Goal: Information Seeking & Learning: Learn about a topic

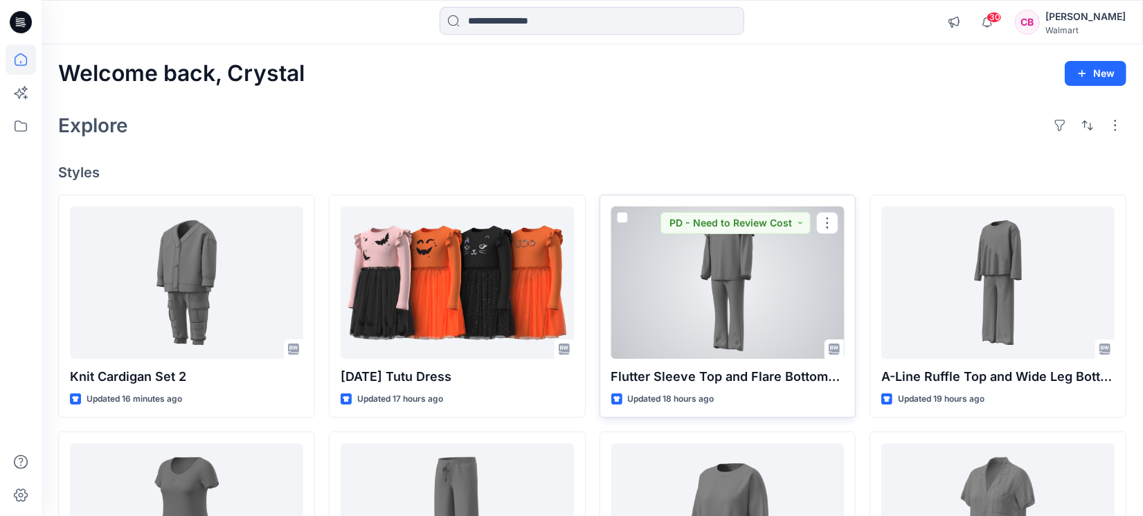
click at [752, 311] on div at bounding box center [727, 282] width 233 height 152
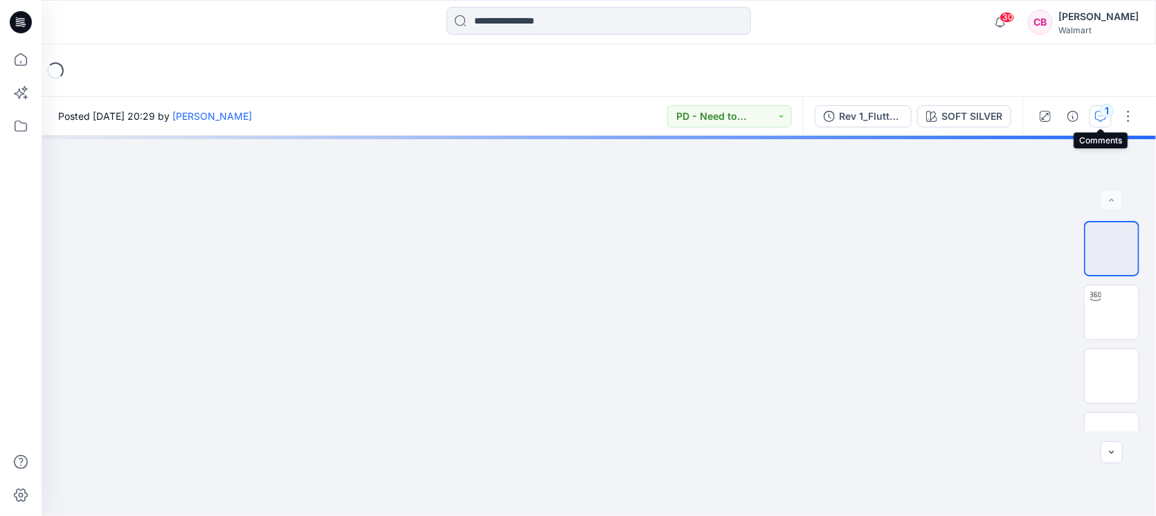
click at [1106, 112] on div "1" at bounding box center [1107, 111] width 14 height 14
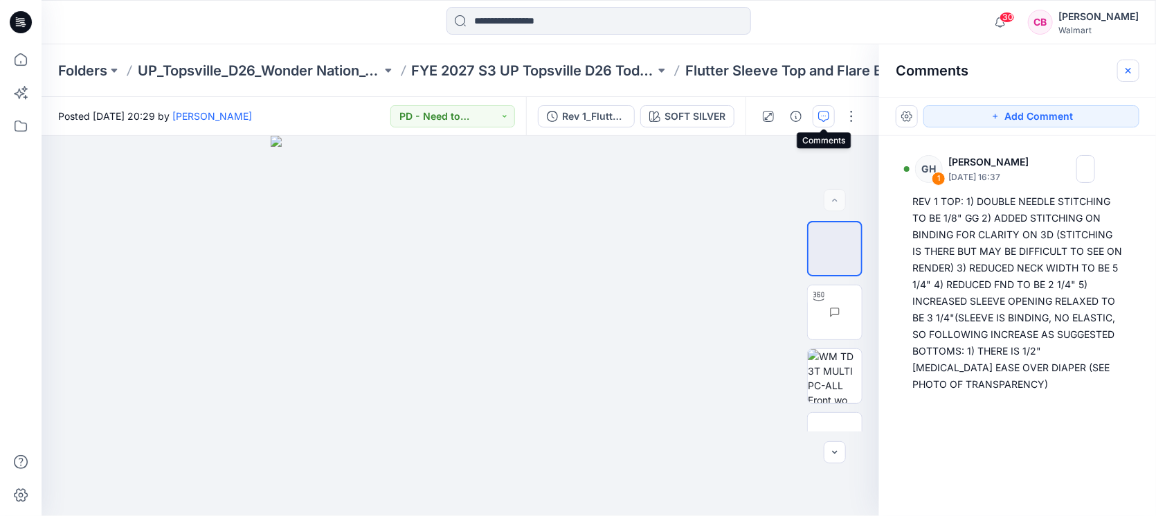
click at [1127, 66] on icon "button" at bounding box center [1128, 70] width 11 height 11
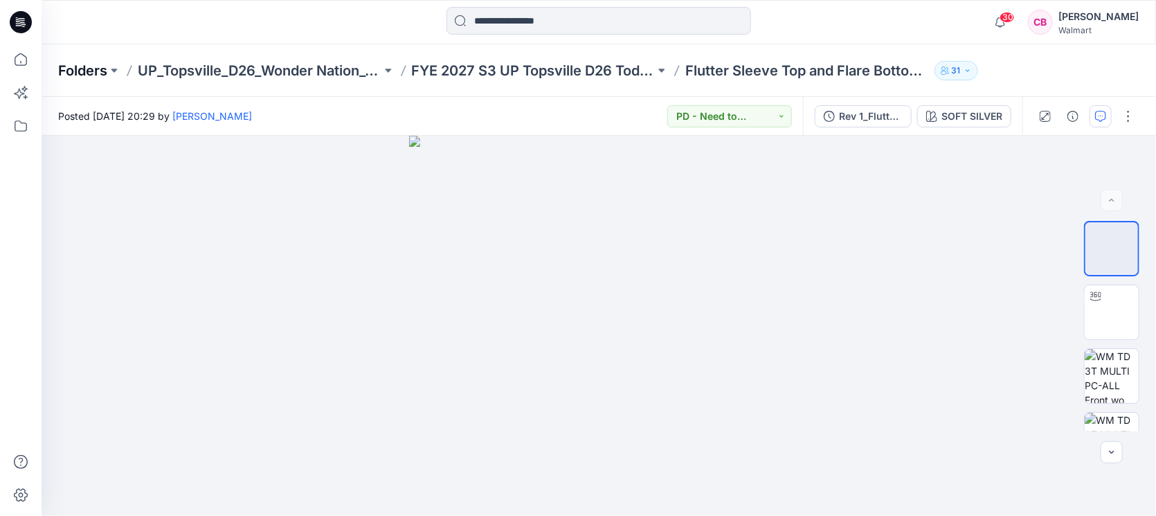
click at [80, 68] on p "Folders" at bounding box center [82, 70] width 49 height 19
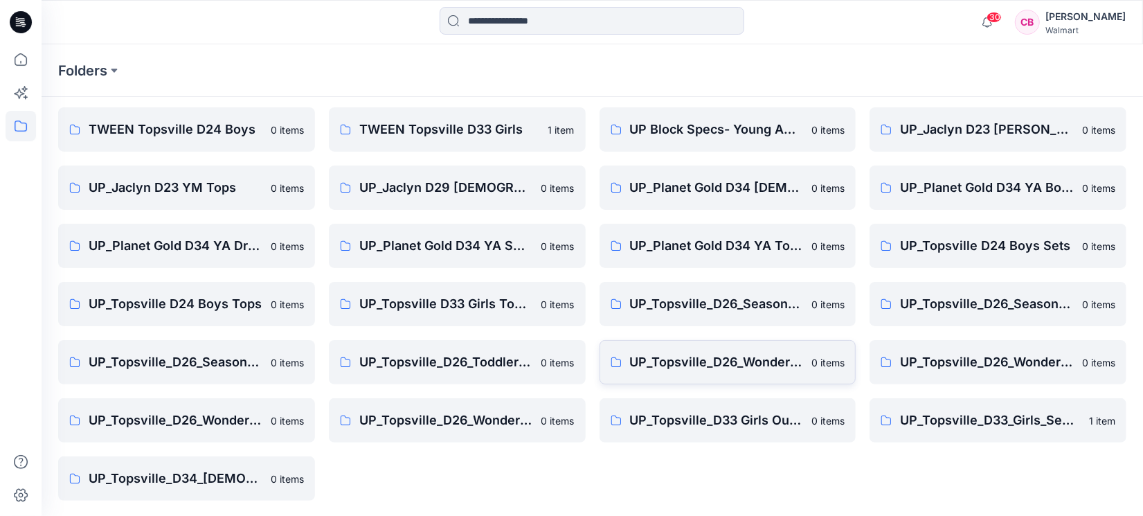
scroll to position [104, 0]
click at [449, 283] on link "UP_Topsville D33 Girls Tops & Bottoms 0 items" at bounding box center [457, 303] width 257 height 44
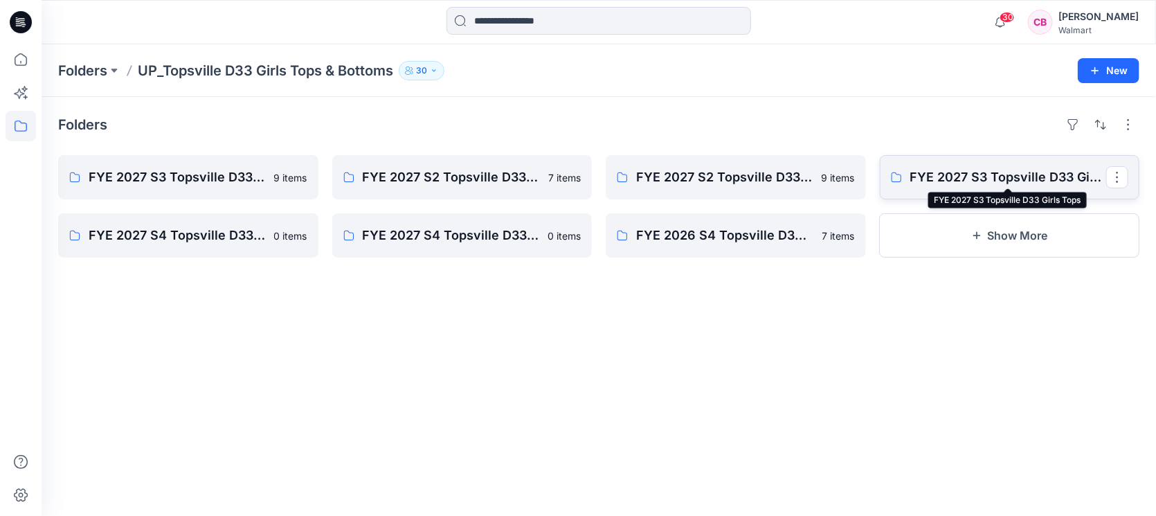
click at [969, 174] on p "FYE 2027 S3 Topsville D33 Girls Tops" at bounding box center [1008, 177] width 197 height 19
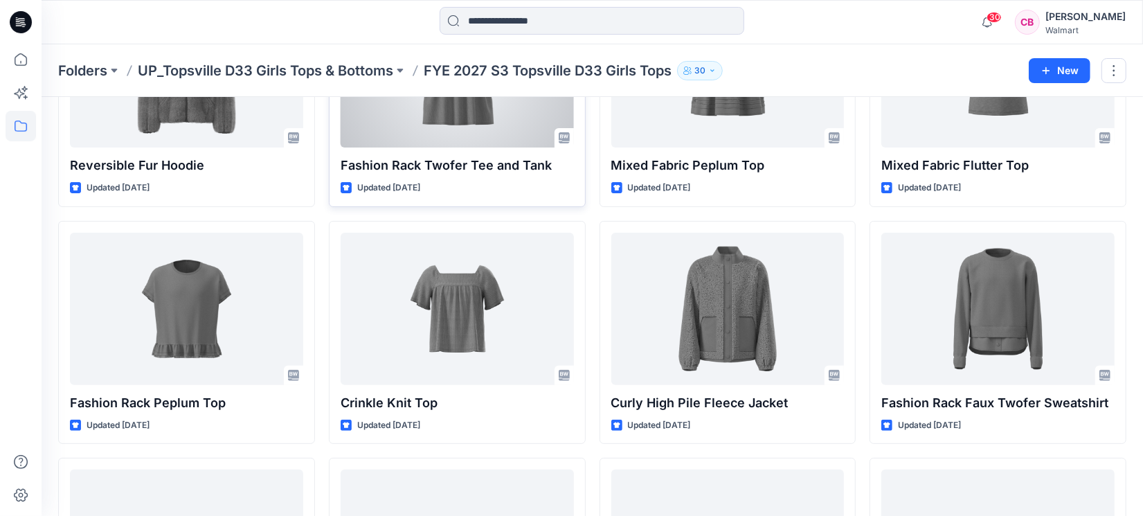
scroll to position [173, 0]
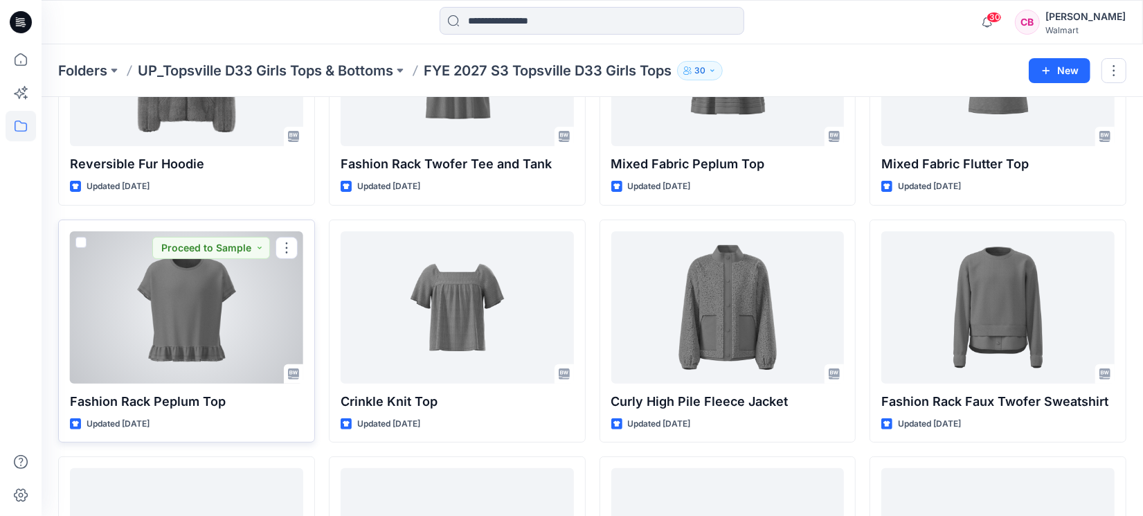
click at [172, 319] on div at bounding box center [186, 307] width 233 height 152
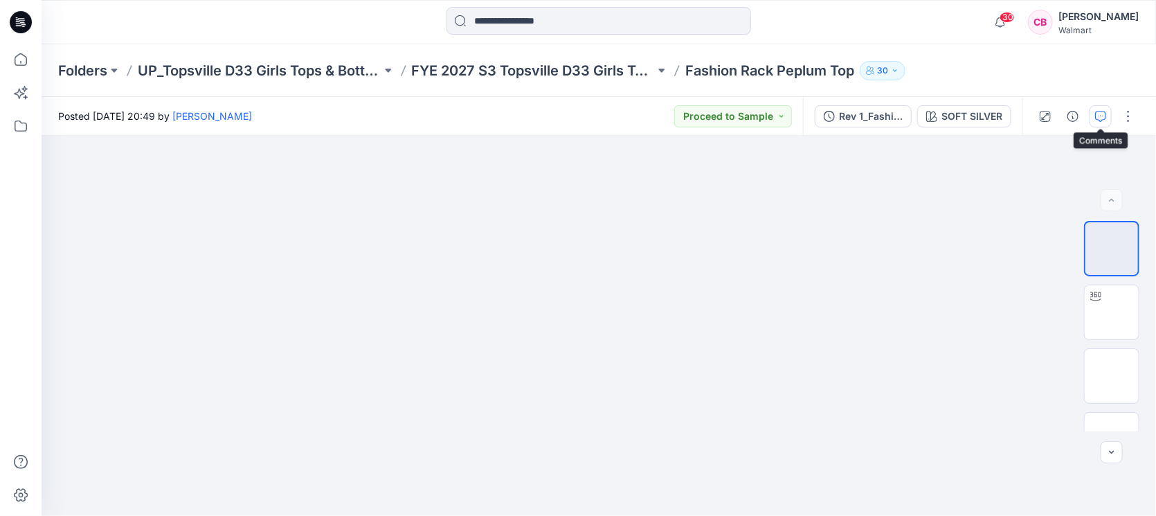
click at [1103, 111] on icon "button" at bounding box center [1100, 116] width 11 height 11
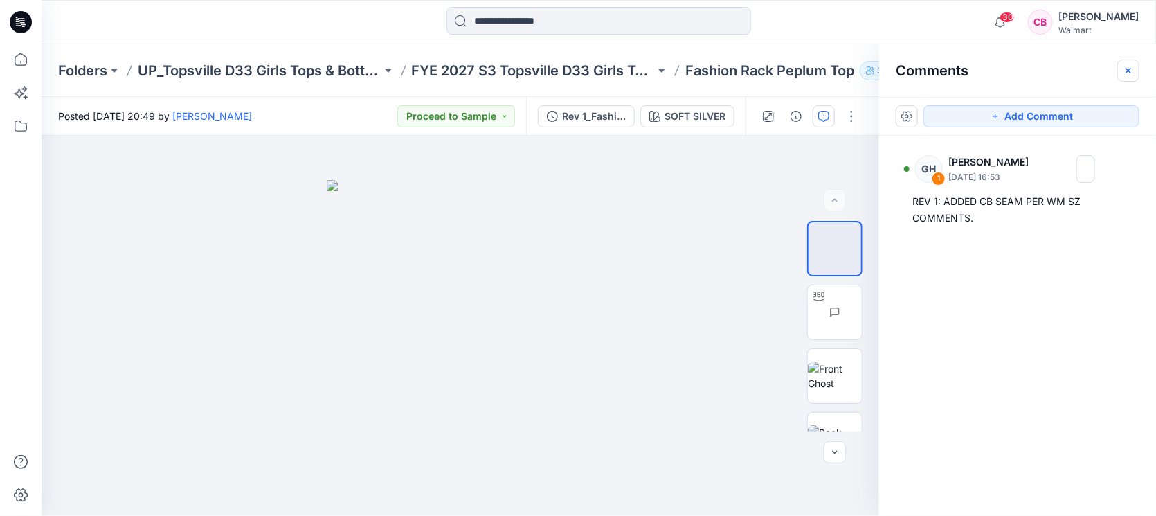
click at [1135, 74] on button "button" at bounding box center [1128, 71] width 22 height 22
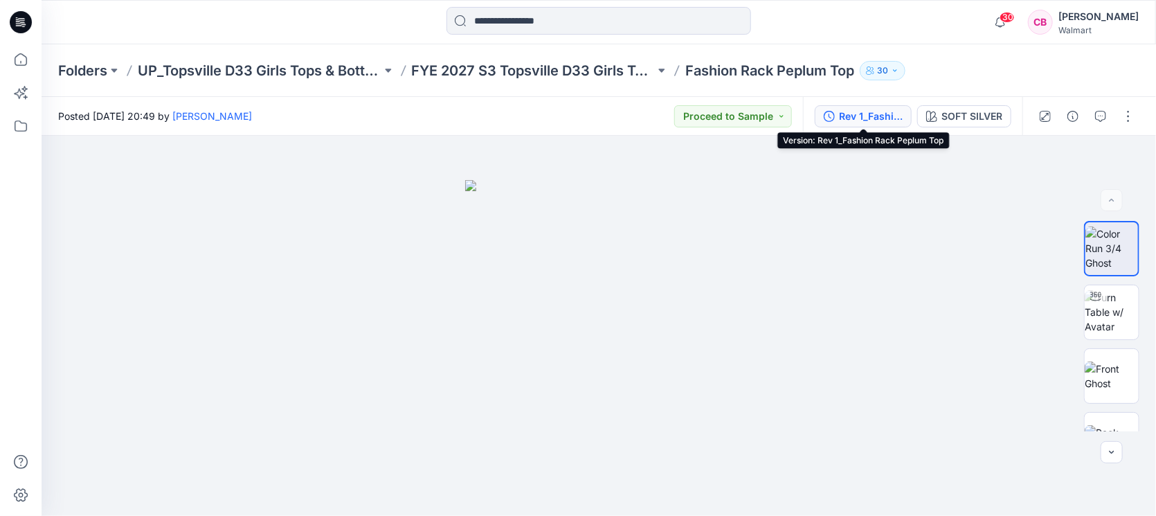
click at [863, 120] on div "Rev 1_Fashion Rack Peplum Top" at bounding box center [871, 116] width 64 height 15
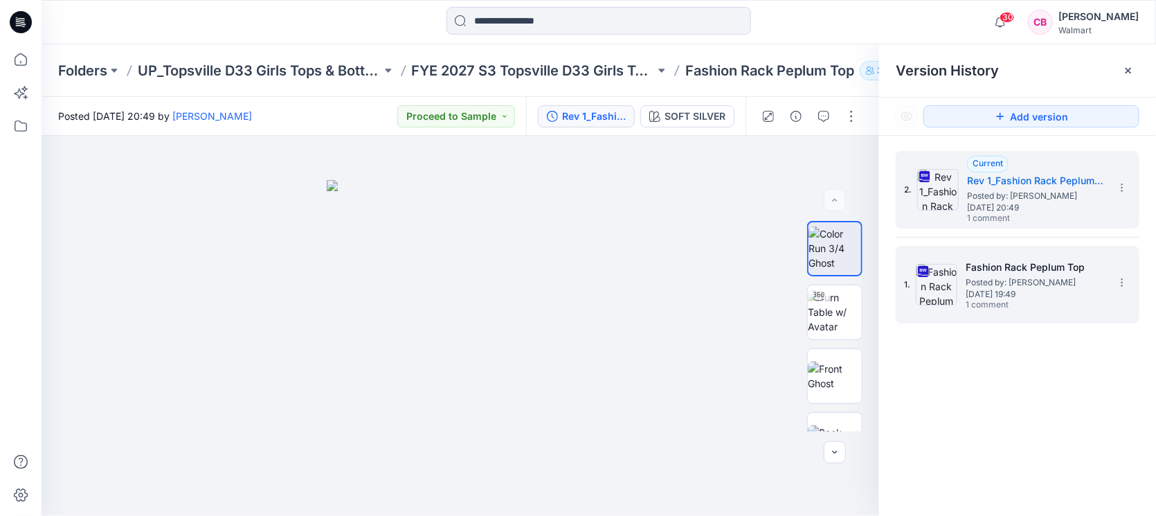
click at [1061, 304] on span "1 comment" at bounding box center [1014, 305] width 97 height 11
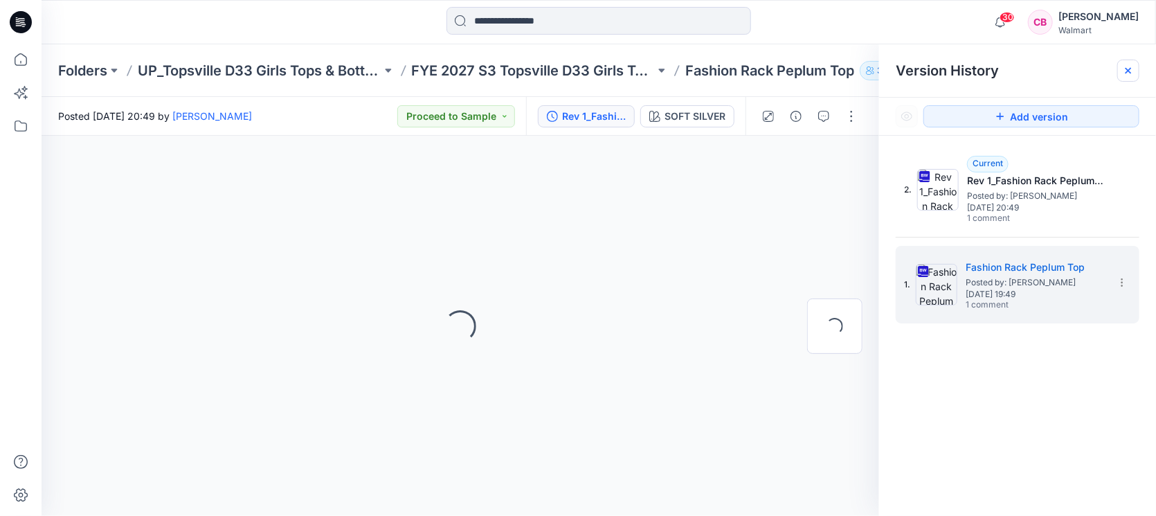
click at [1130, 71] on icon at bounding box center [1129, 71] width 6 height 6
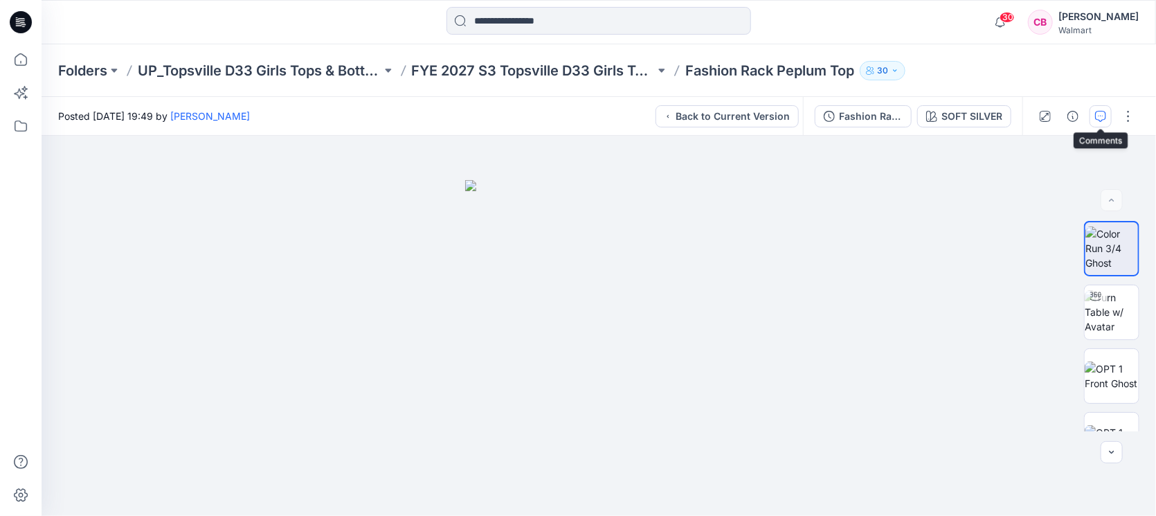
click at [1097, 118] on icon "button" at bounding box center [1100, 116] width 11 height 11
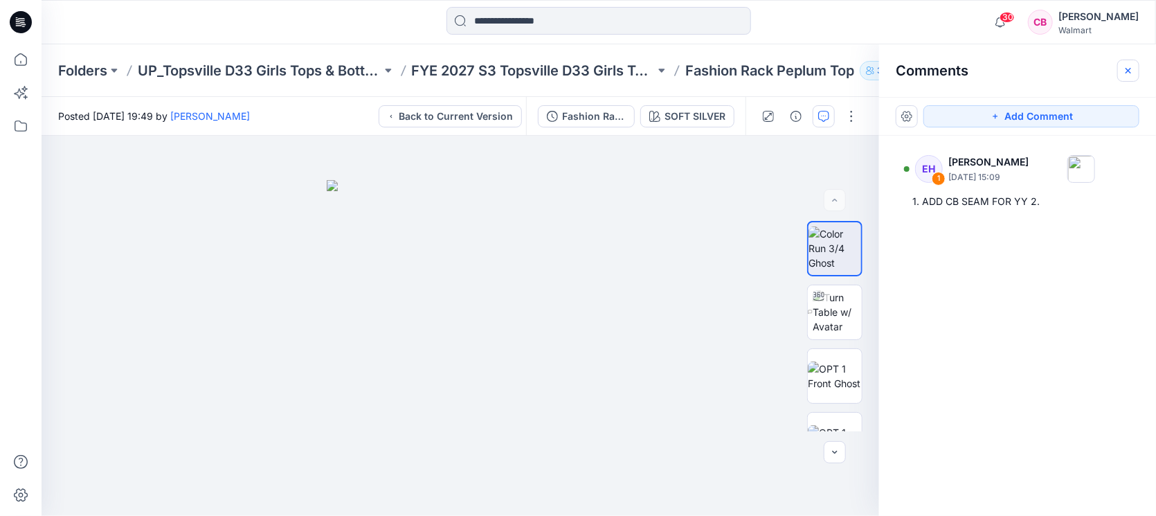
click at [1126, 72] on icon "button" at bounding box center [1129, 70] width 6 height 6
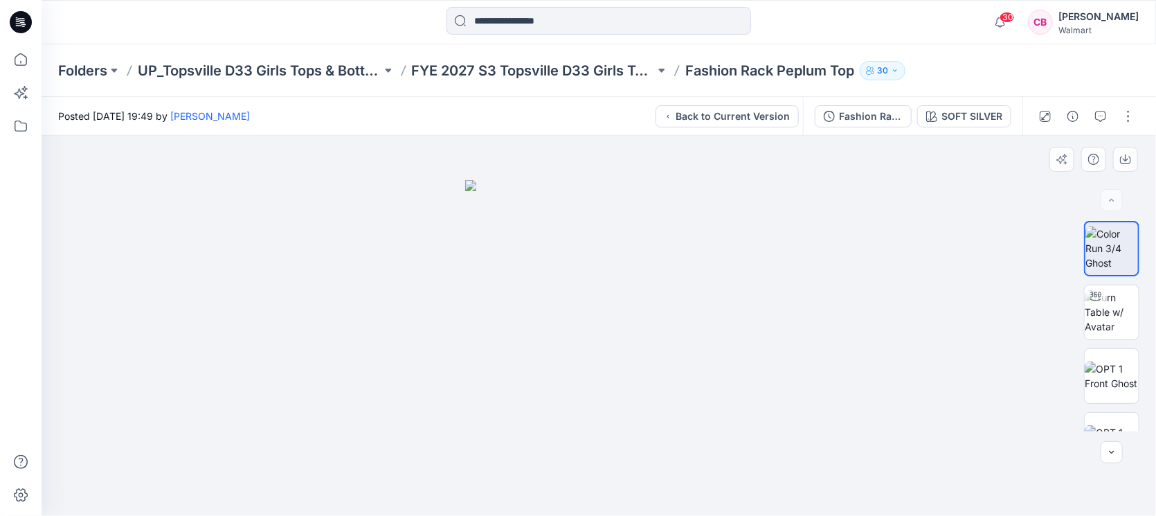
drag, startPoint x: 788, startPoint y: 383, endPoint x: 805, endPoint y: 362, distance: 27.0
click at [805, 362] on div at bounding box center [599, 326] width 1115 height 380
click at [17, 58] on icon at bounding box center [21, 59] width 30 height 30
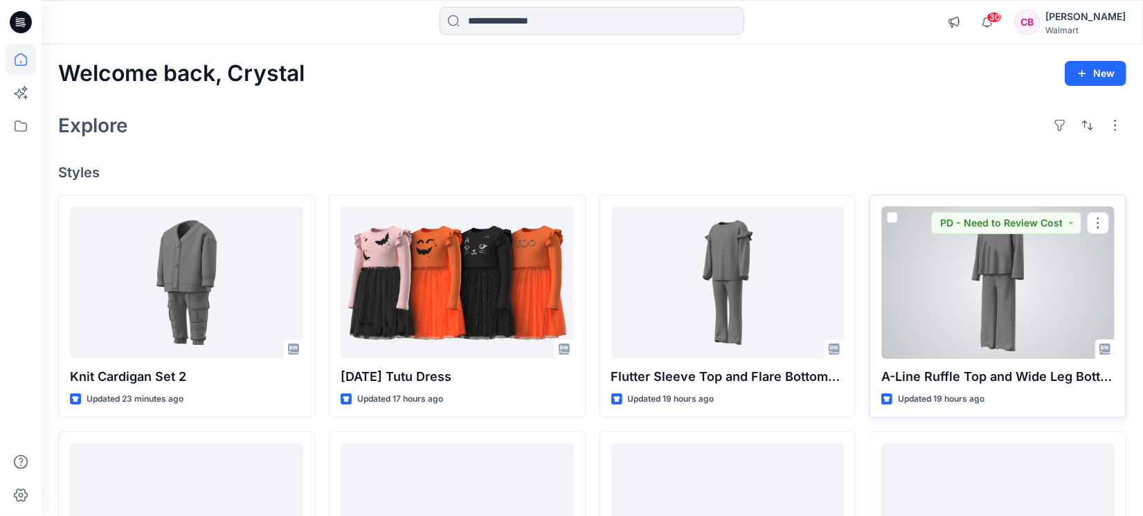
click at [1000, 285] on div at bounding box center [997, 282] width 233 height 152
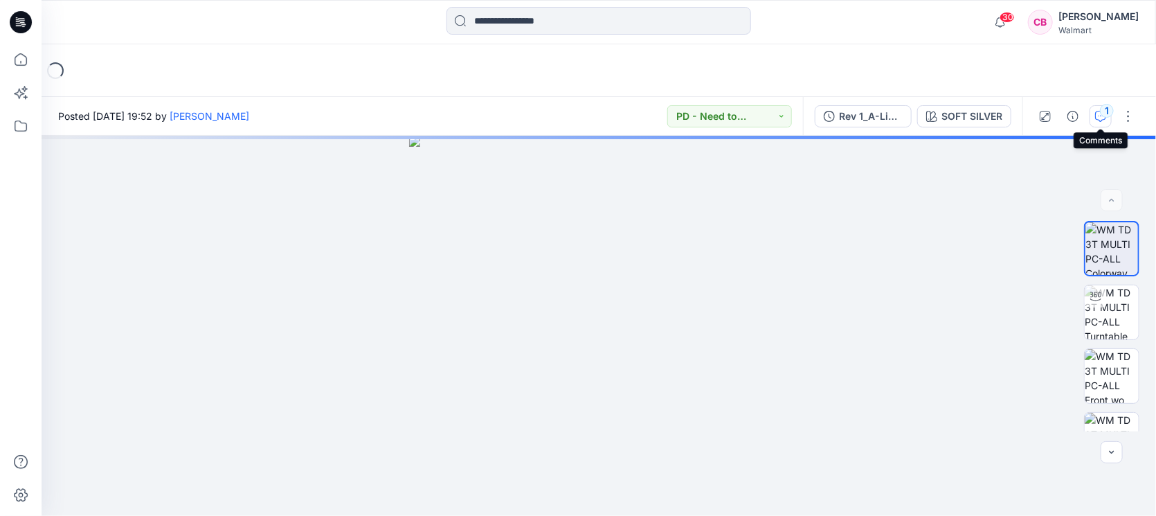
click at [1103, 113] on div "1" at bounding box center [1107, 111] width 14 height 14
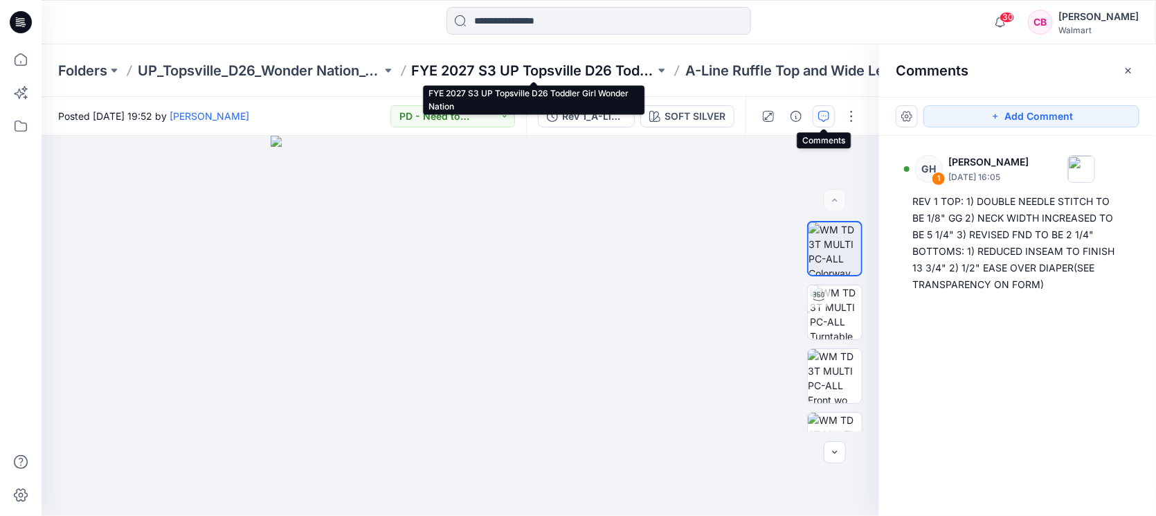
click at [507, 64] on p "FYE 2027 S3 UP Topsville D26 Toddler Girl Wonder Nation" at bounding box center [534, 70] width 244 height 19
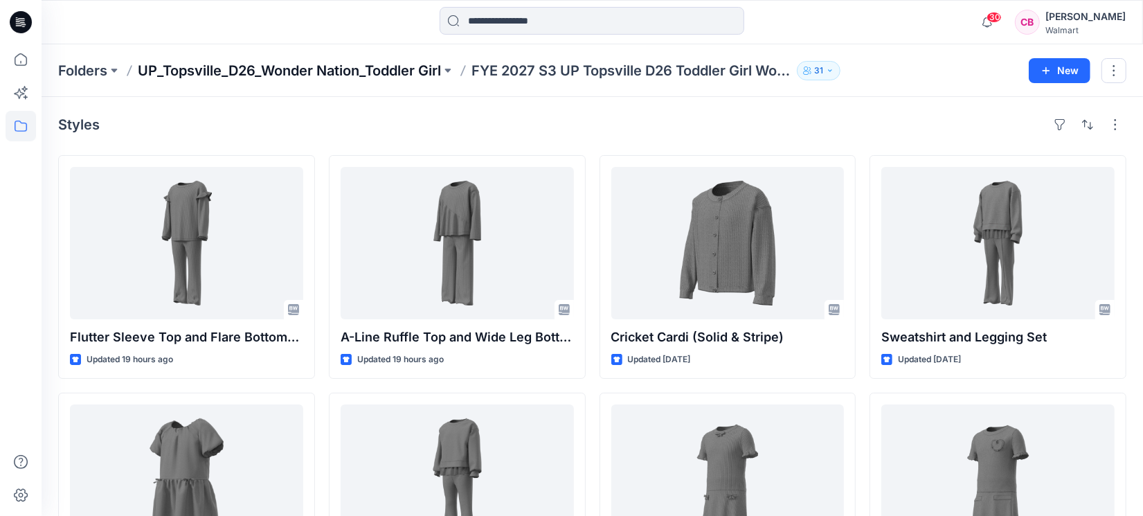
click at [385, 66] on p "UP_Topsville_D26_Wonder Nation_Toddler Girl" at bounding box center [289, 70] width 303 height 19
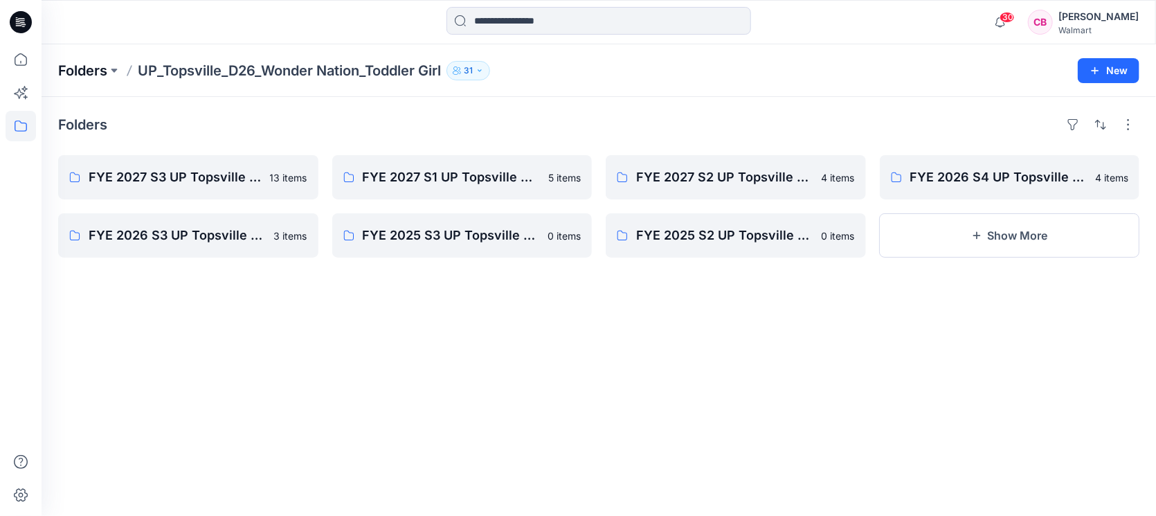
click at [97, 69] on p "Folders" at bounding box center [82, 70] width 49 height 19
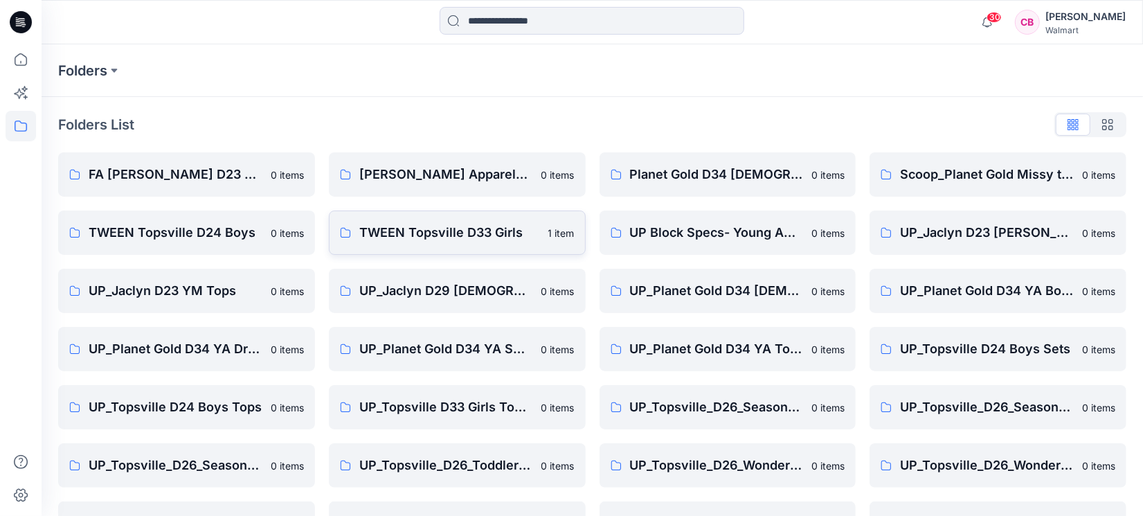
click at [483, 231] on p "TWEEN Topsville D33 Girls" at bounding box center [449, 232] width 181 height 19
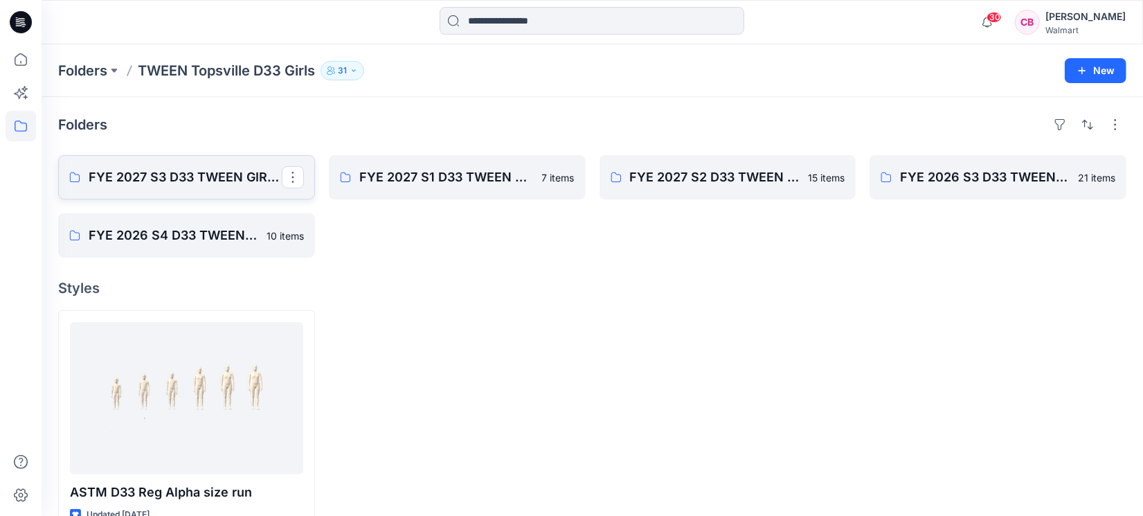
click at [192, 175] on p "FYE 2027 S3 D33 TWEEN GIRL TOPSVILLE" at bounding box center [185, 177] width 193 height 19
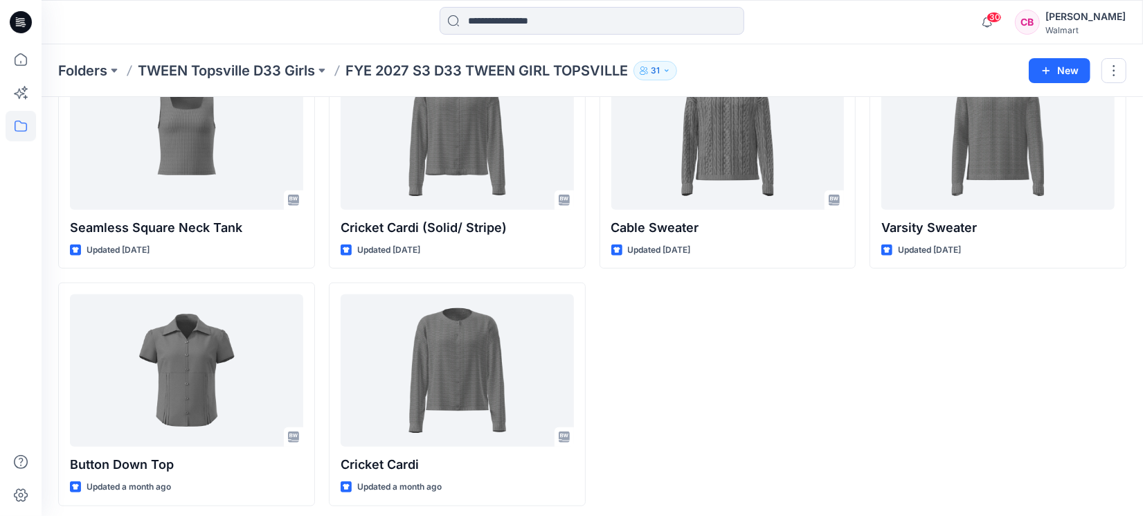
scroll to position [654, 0]
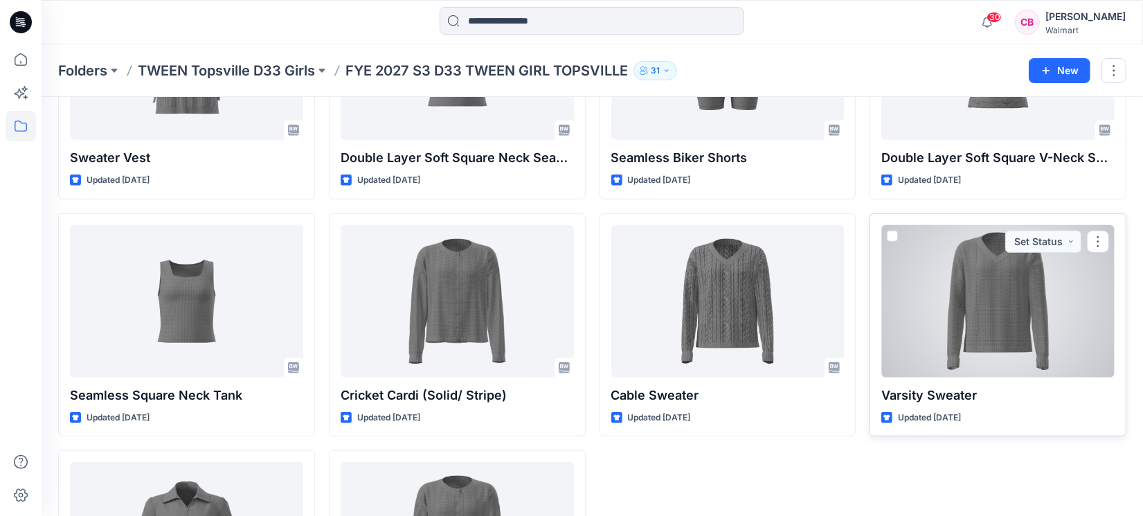
click at [977, 297] on div at bounding box center [997, 301] width 233 height 152
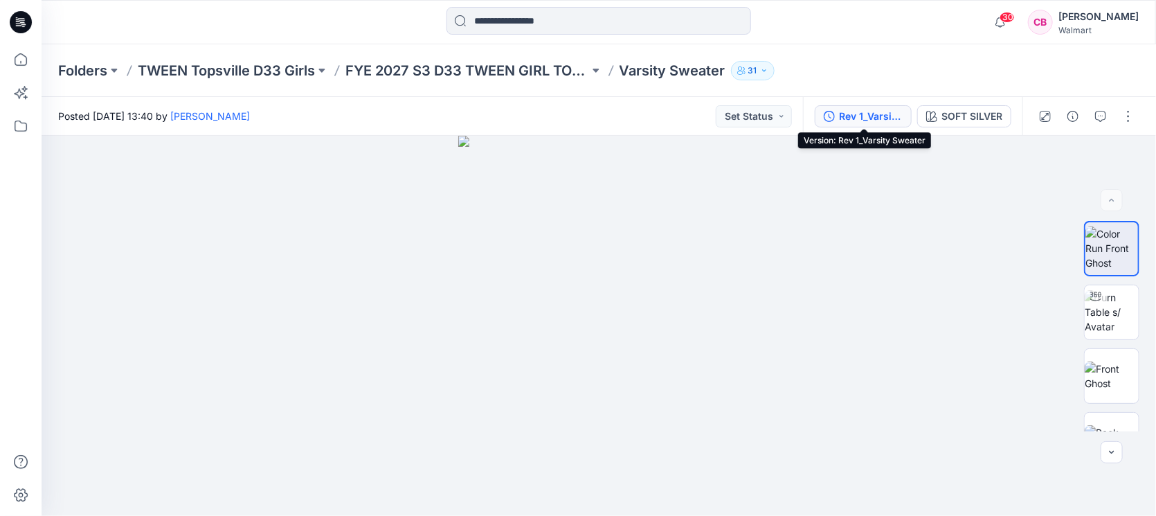
click at [865, 121] on div "Rev 1_Varsity Sweater" at bounding box center [871, 116] width 64 height 15
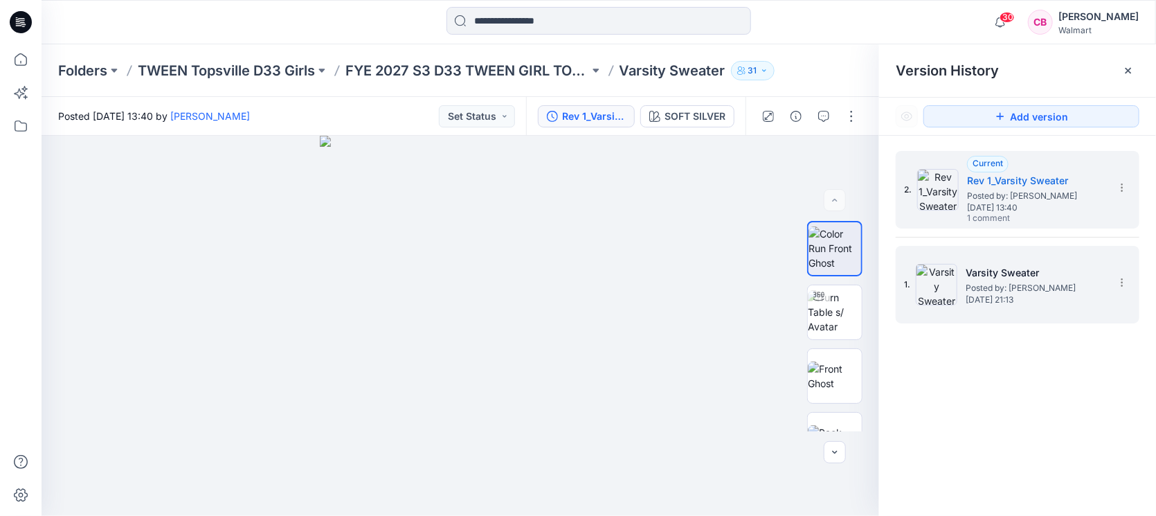
click at [1009, 270] on h5 "Varsity Sweater" at bounding box center [1035, 272] width 138 height 17
click at [1016, 199] on span "Posted by: [PERSON_NAME]" at bounding box center [1036, 196] width 138 height 14
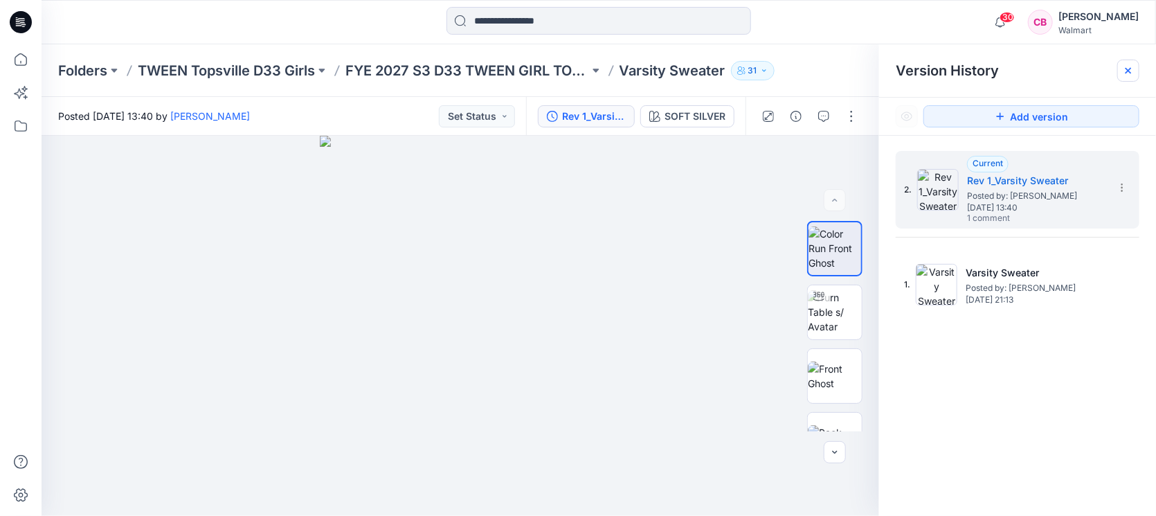
click at [1126, 69] on icon at bounding box center [1128, 70] width 11 height 11
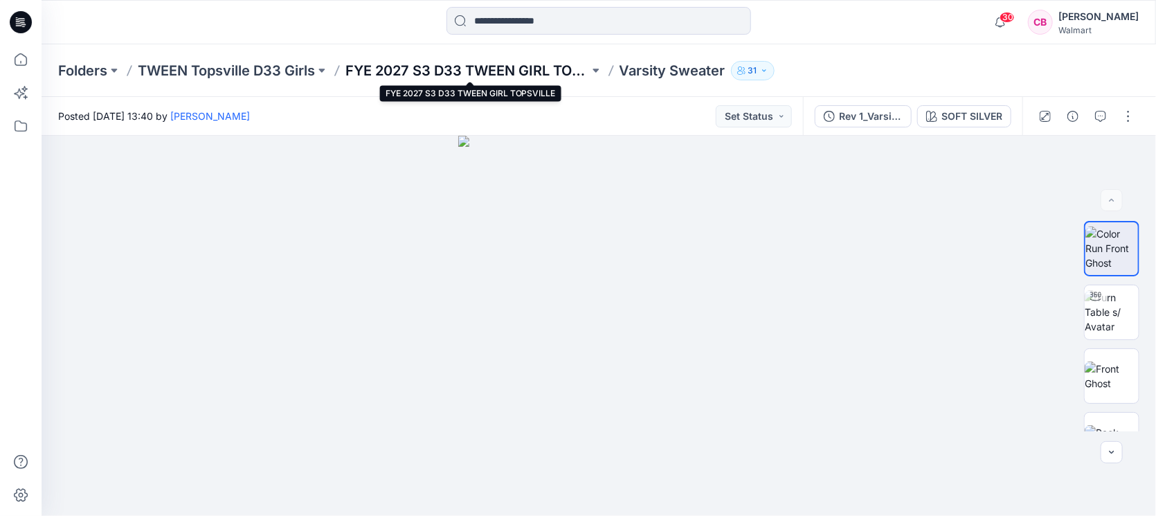
click at [555, 71] on p "FYE 2027 S3 D33 TWEEN GIRL TOPSVILLE" at bounding box center [467, 70] width 244 height 19
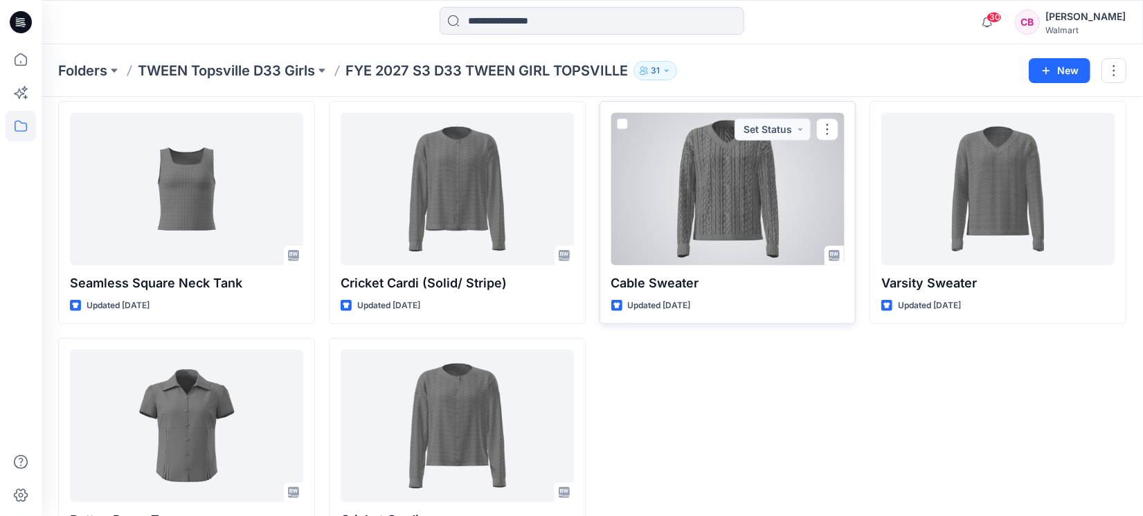
scroll to position [739, 0]
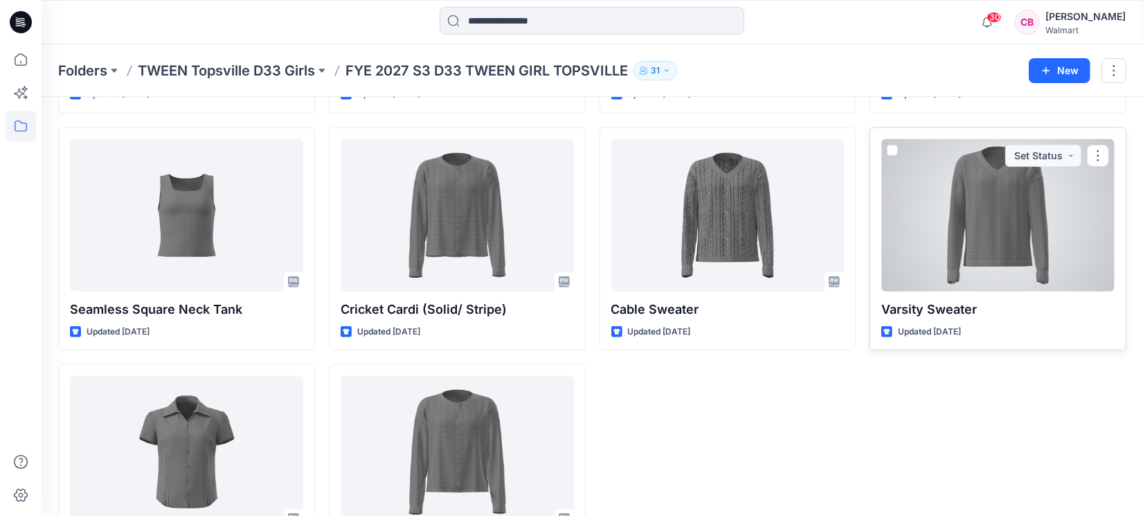
click at [1013, 220] on div at bounding box center [997, 215] width 233 height 152
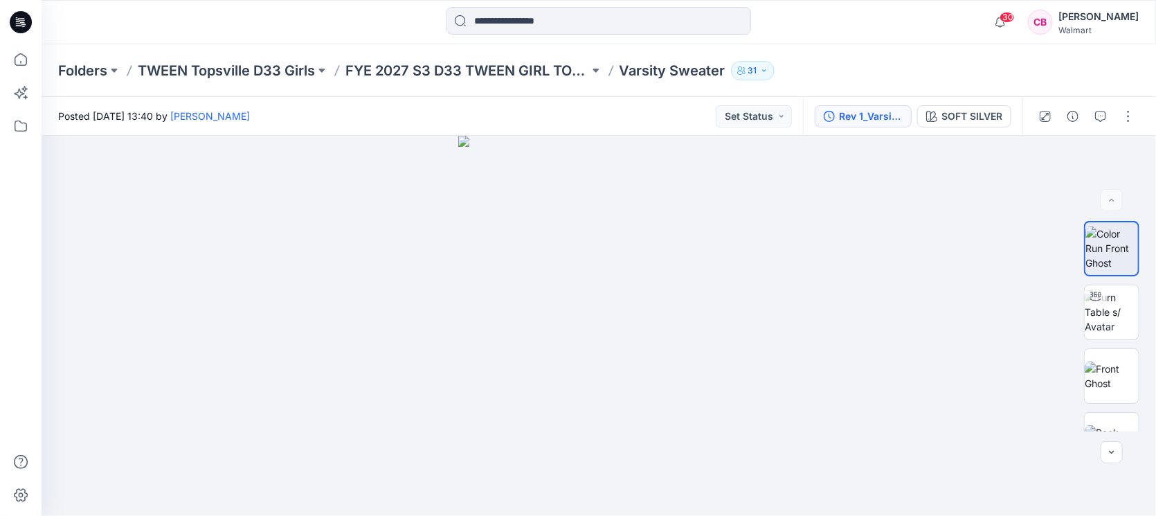
click at [858, 111] on div "Rev 1_Varsity Sweater" at bounding box center [871, 116] width 64 height 15
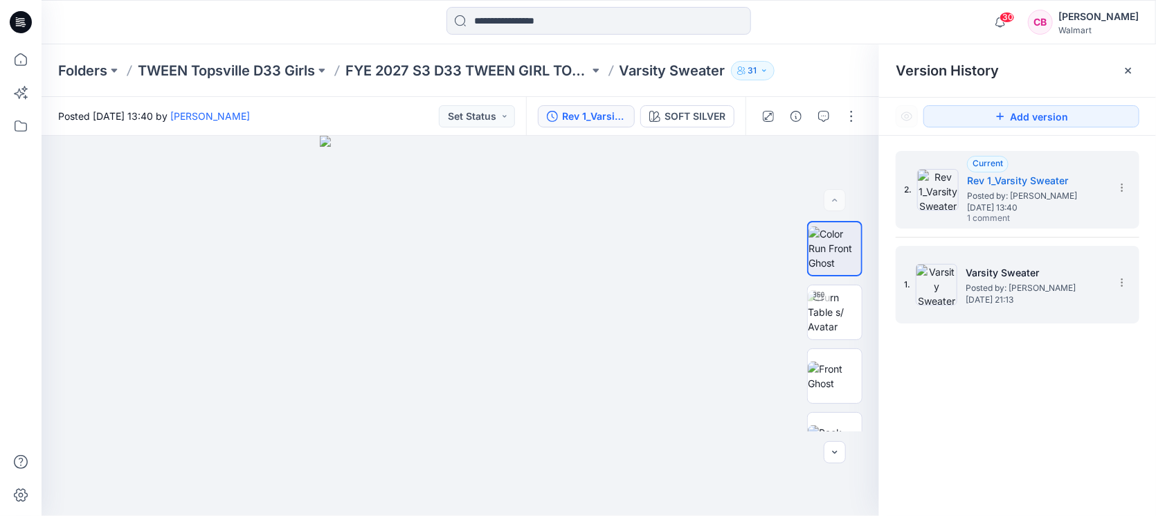
click at [1084, 260] on div "1. Varsity Sweater Posted by: [PERSON_NAME] [DATE] 21:13" at bounding box center [1008, 284] width 208 height 66
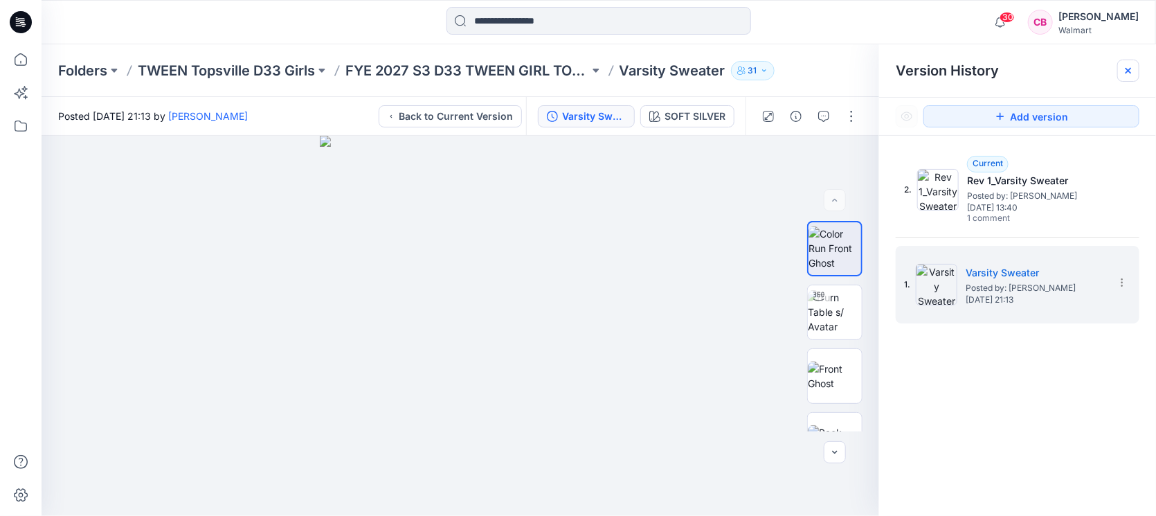
click at [1133, 73] on icon at bounding box center [1128, 70] width 11 height 11
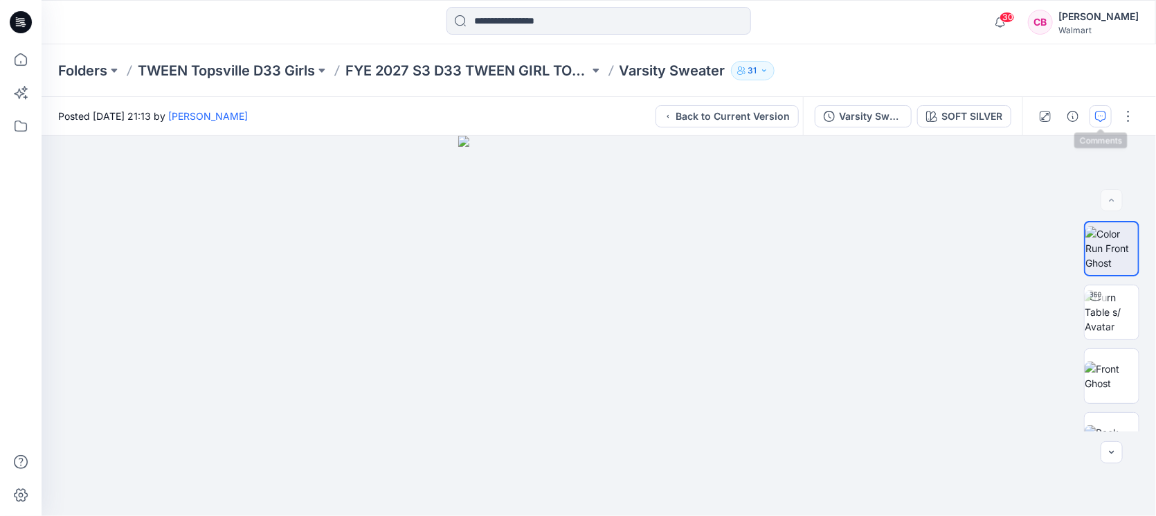
click at [1103, 118] on icon "button" at bounding box center [1100, 116] width 11 height 11
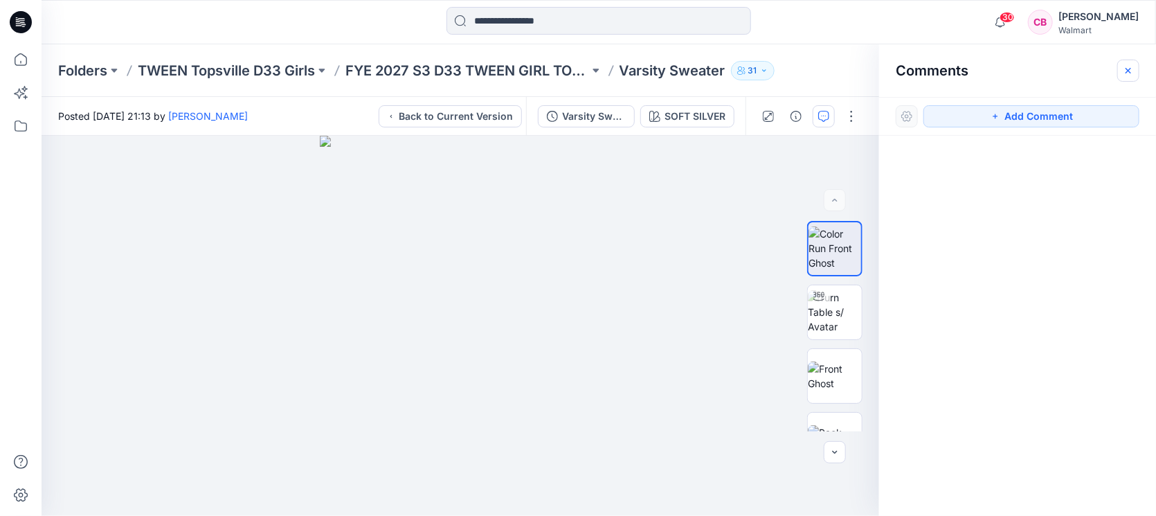
click at [1133, 75] on icon "button" at bounding box center [1128, 70] width 11 height 11
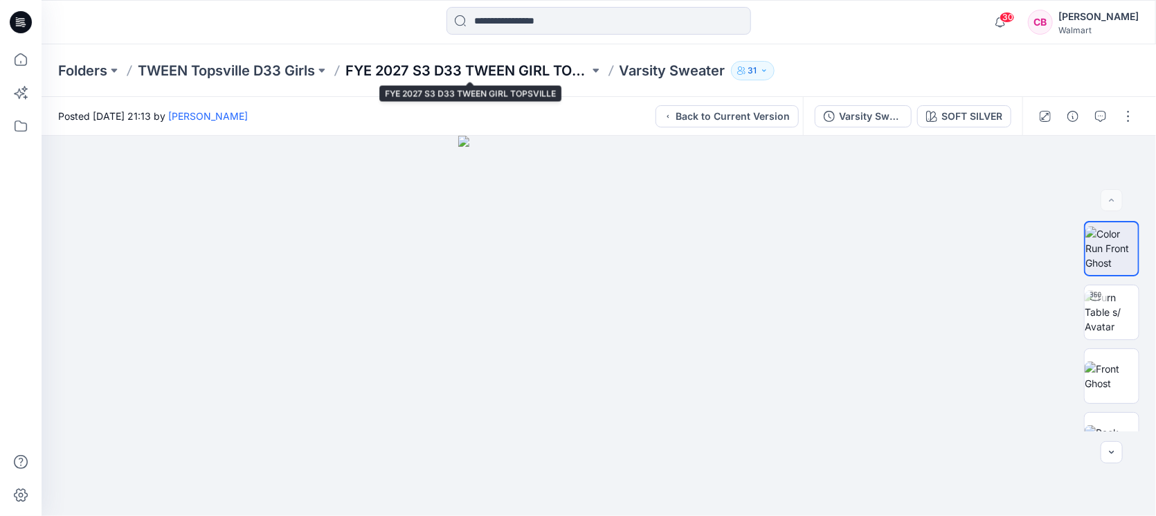
click at [530, 68] on p "FYE 2027 S3 D33 TWEEN GIRL TOPSVILLE" at bounding box center [467, 70] width 244 height 19
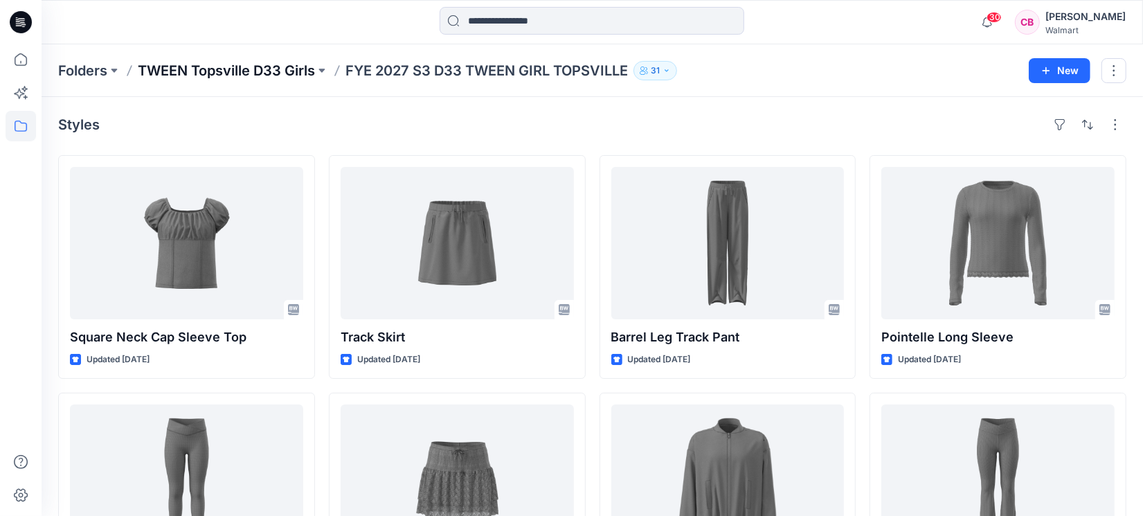
click at [275, 69] on p "TWEEN Topsville D33 Girls" at bounding box center [226, 70] width 177 height 19
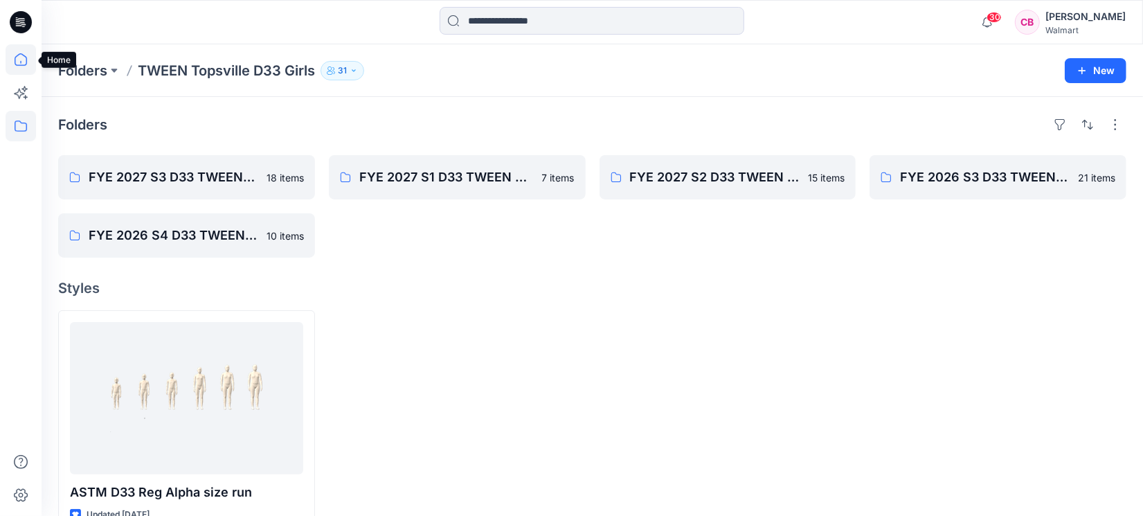
click at [12, 55] on icon at bounding box center [21, 59] width 30 height 30
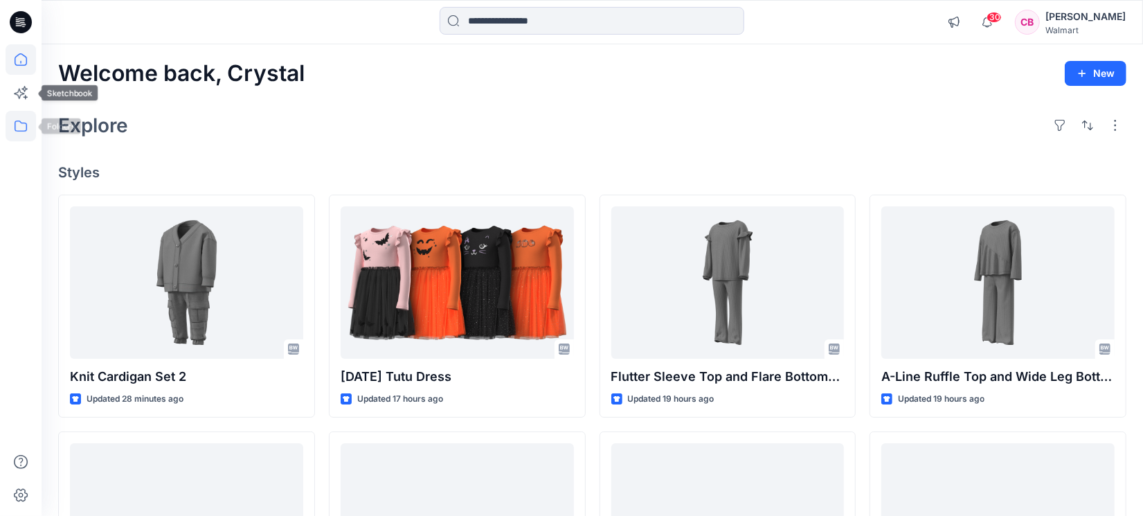
click at [15, 125] on icon at bounding box center [21, 125] width 12 height 11
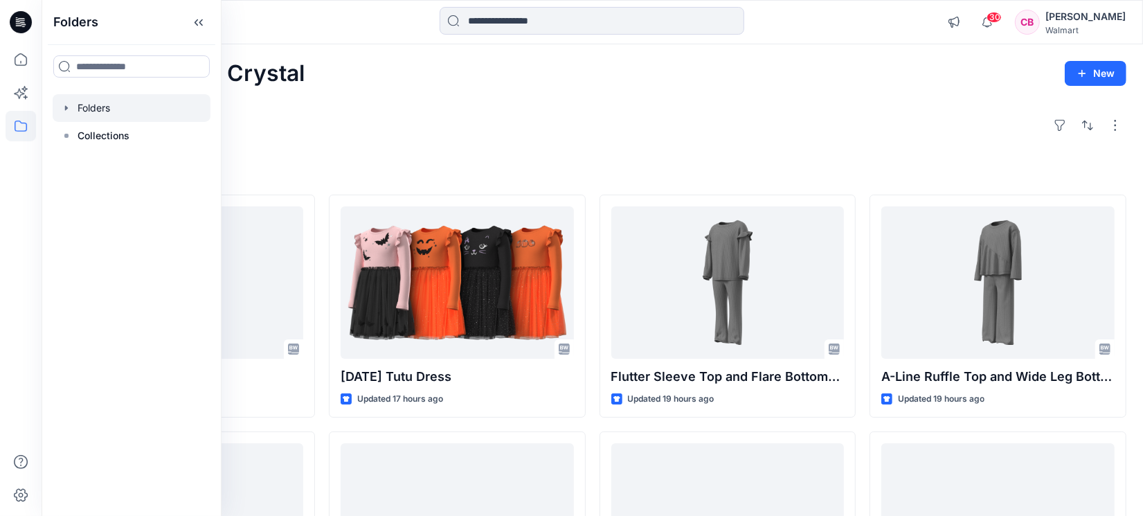
click at [93, 98] on div at bounding box center [132, 108] width 158 height 28
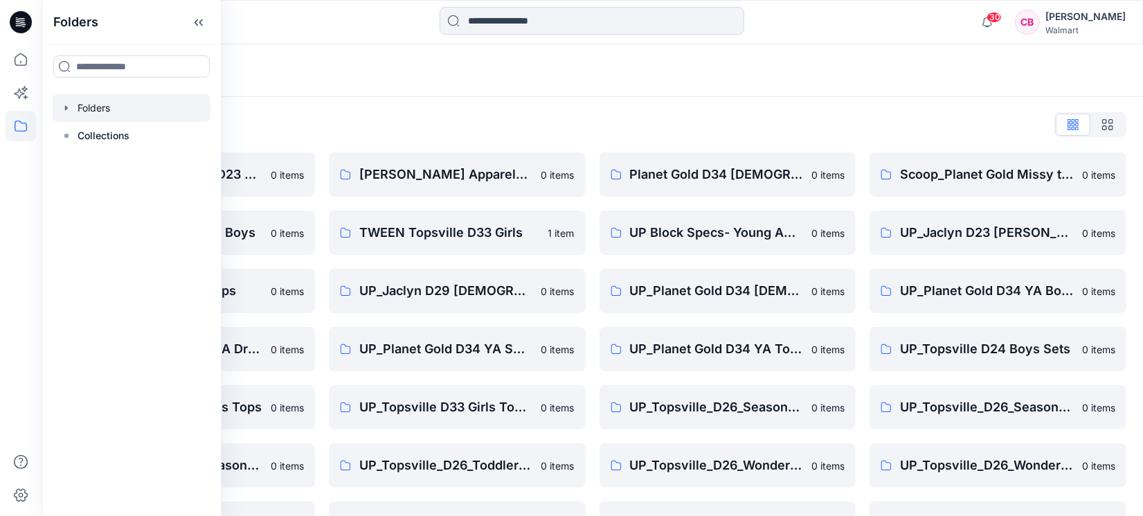
click at [524, 125] on div "Folders List" at bounding box center [592, 125] width 1068 height 22
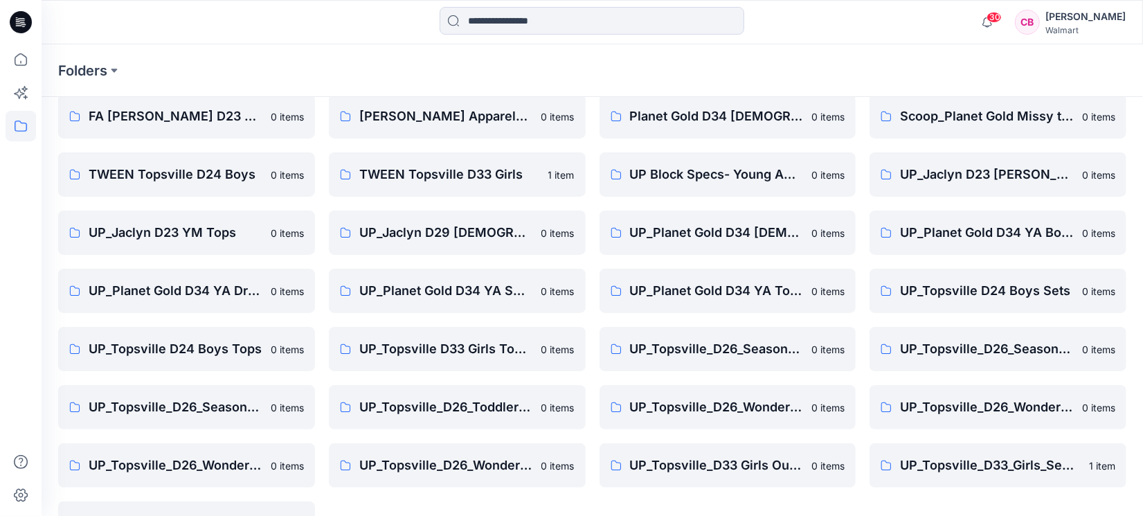
scroll to position [87, 0]
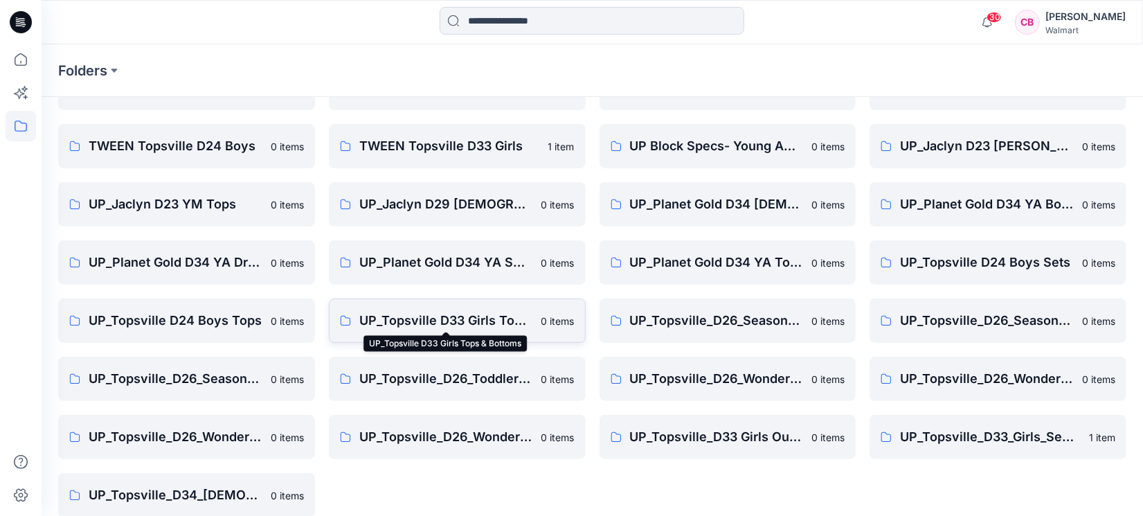
click at [488, 317] on p "UP_Topsville D33 Girls Tops & Bottoms" at bounding box center [446, 320] width 174 height 19
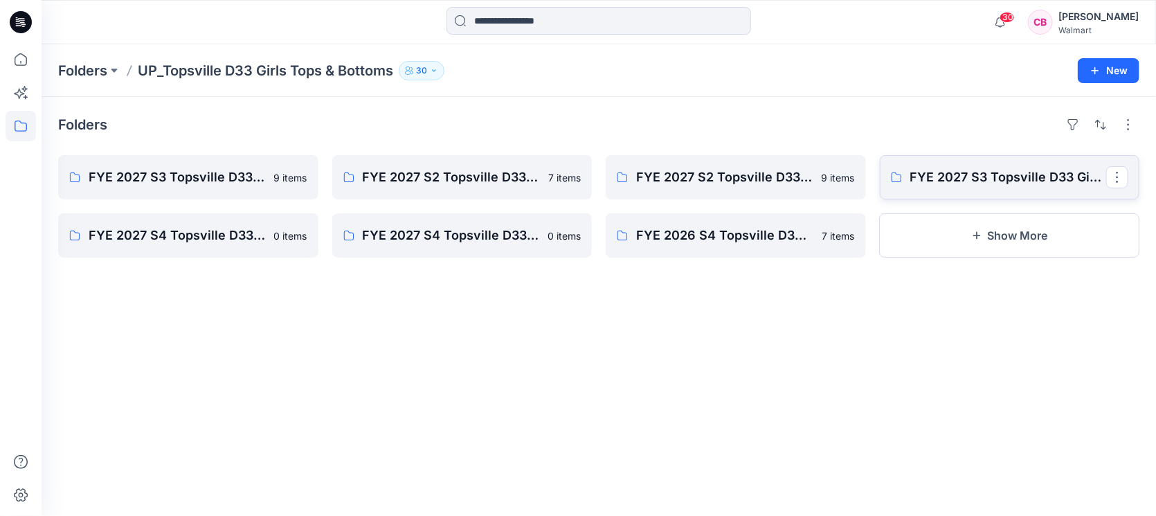
click at [996, 168] on p "FYE 2027 S3 Topsville D33 Girls Tops" at bounding box center [1008, 177] width 197 height 19
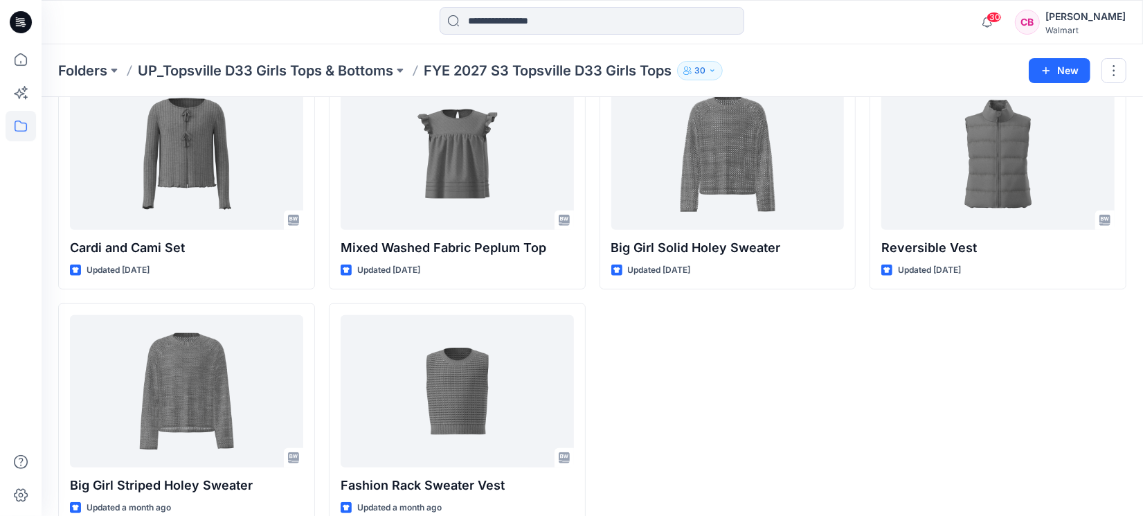
scroll to position [589, 0]
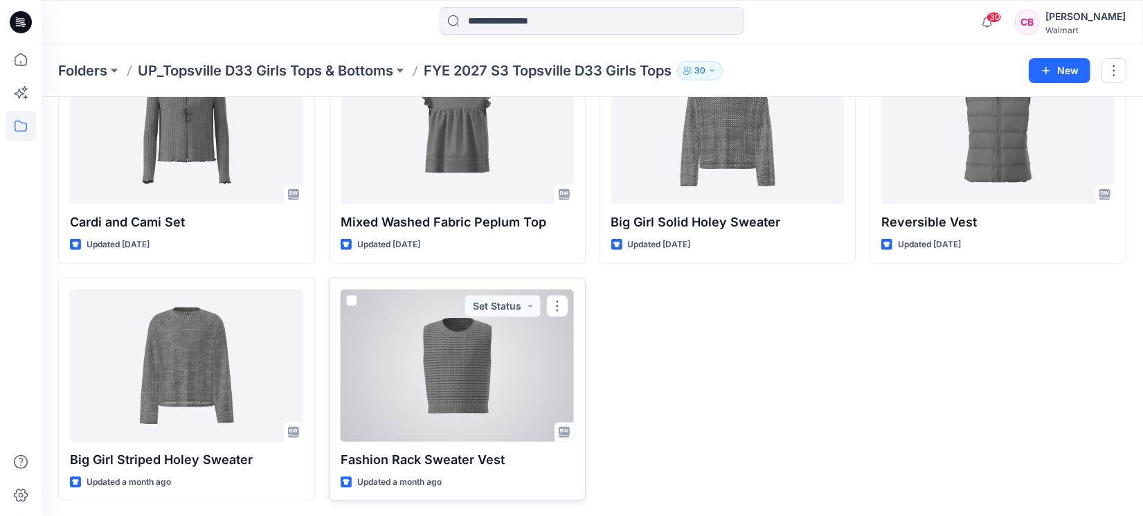
click at [472, 379] on div at bounding box center [457, 365] width 233 height 152
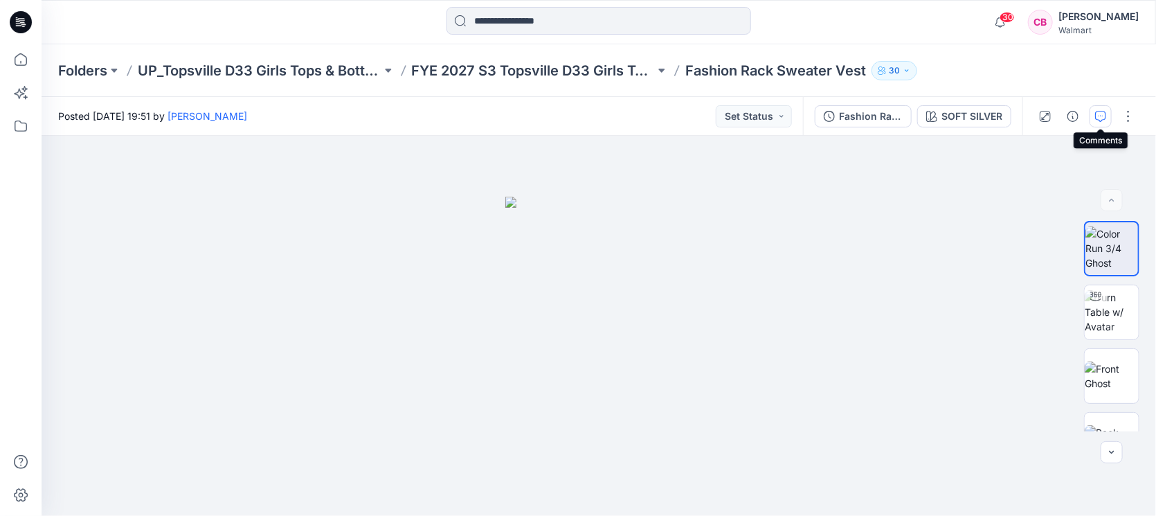
click at [1097, 116] on icon "button" at bounding box center [1100, 116] width 11 height 11
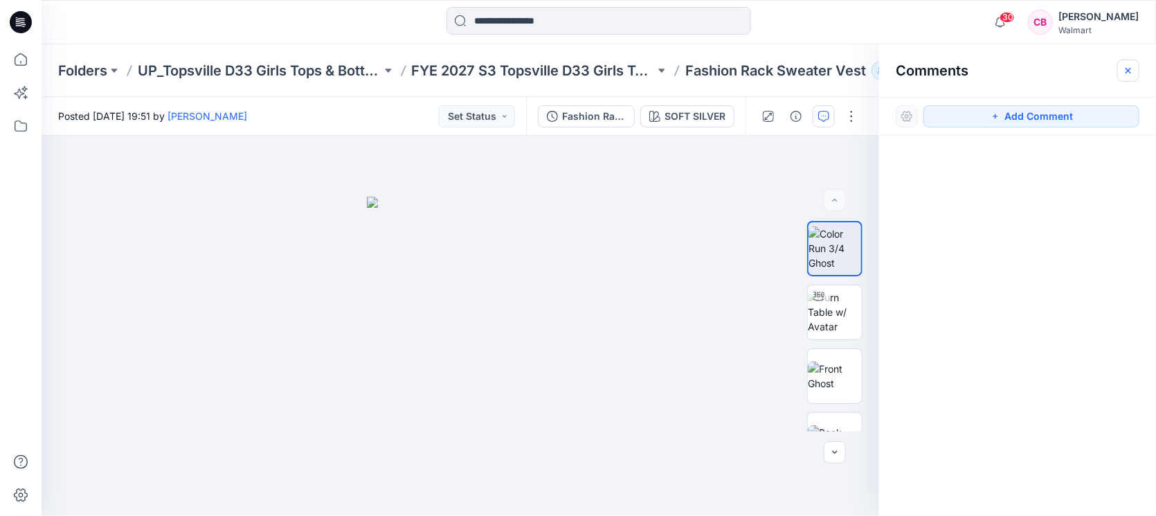
click at [1135, 73] on button "button" at bounding box center [1128, 71] width 22 height 22
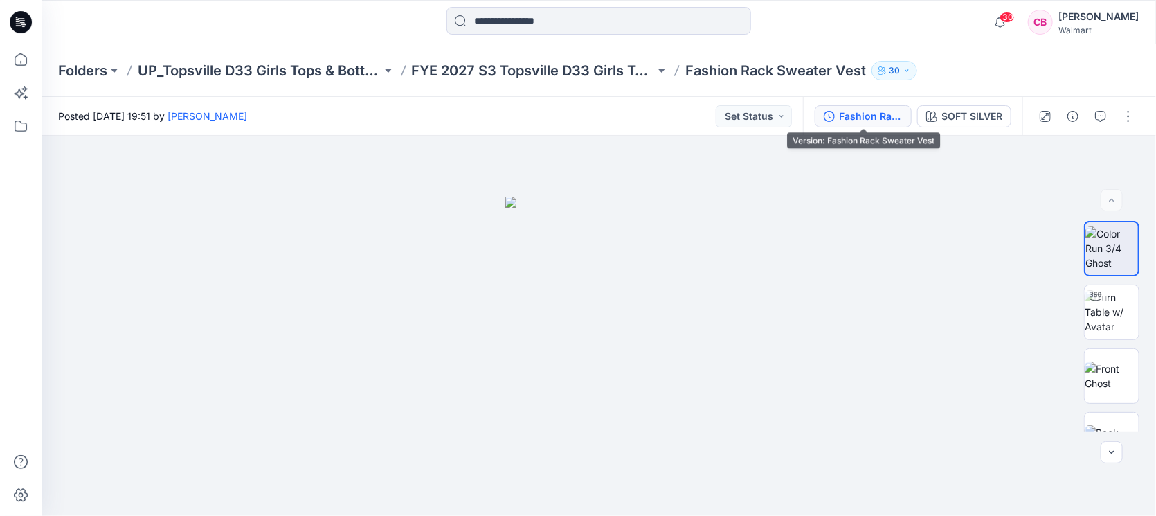
click at [842, 116] on div "Fashion Rack Sweater Vest" at bounding box center [871, 116] width 64 height 15
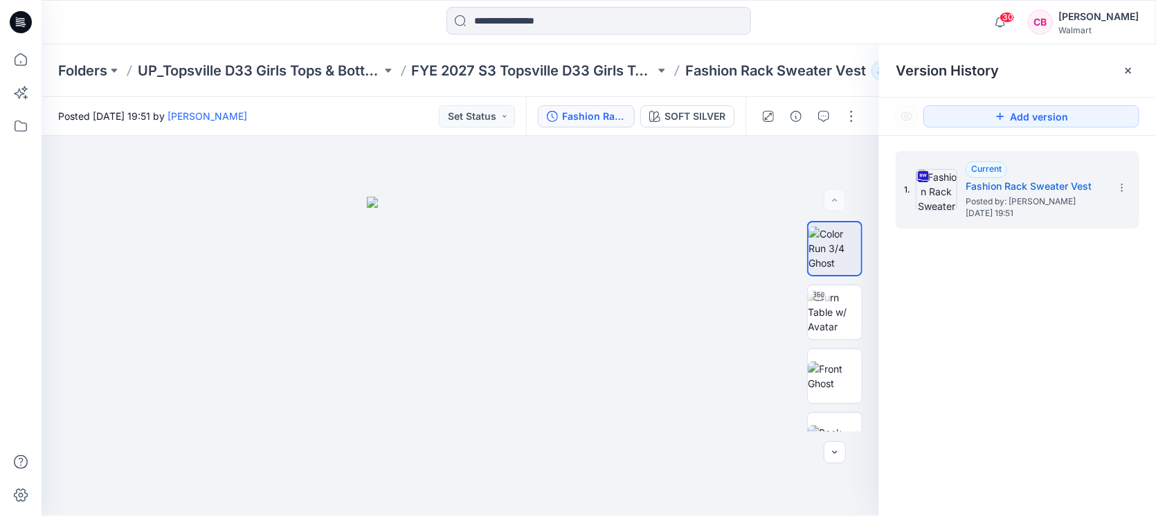
click at [1129, 68] on icon at bounding box center [1128, 70] width 11 height 11
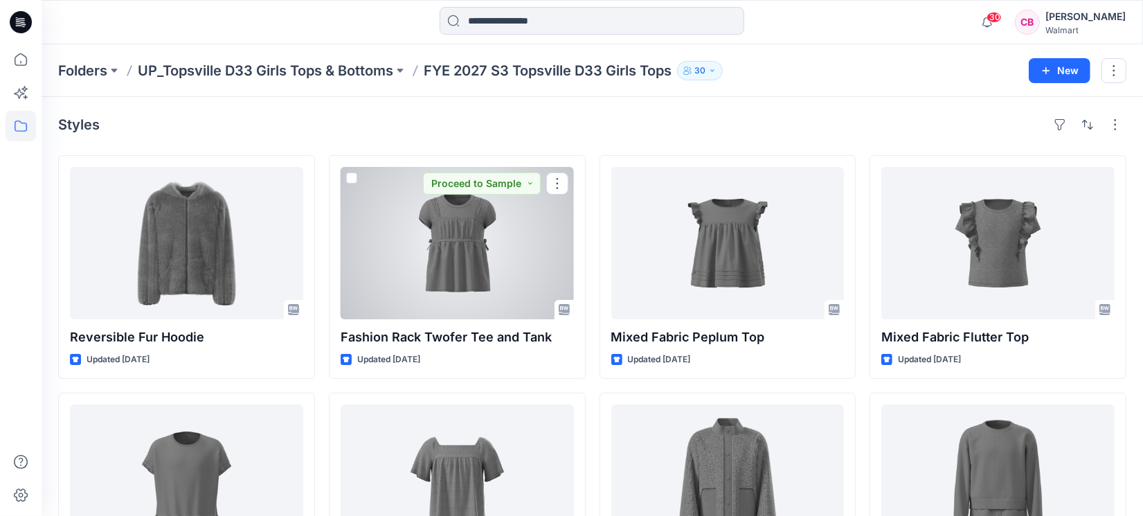
scroll to position [346, 0]
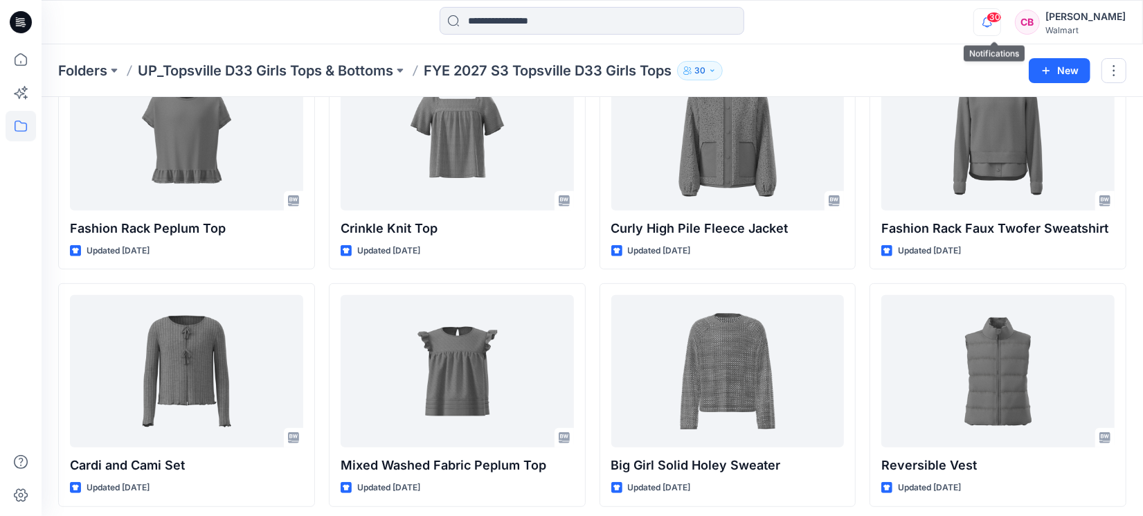
click at [994, 13] on icon "button" at bounding box center [987, 22] width 26 height 28
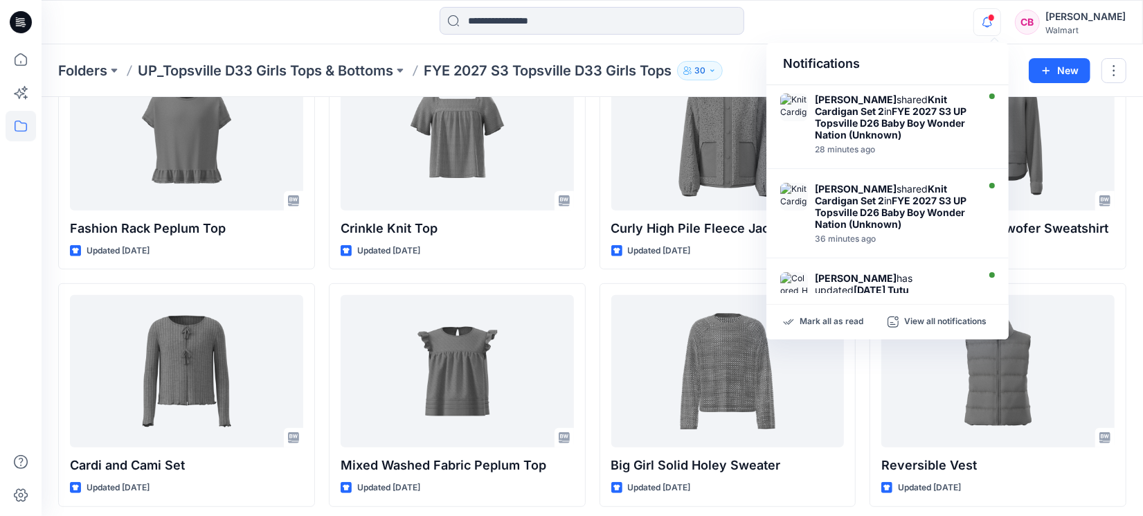
click at [994, 13] on icon "button" at bounding box center [987, 22] width 26 height 28
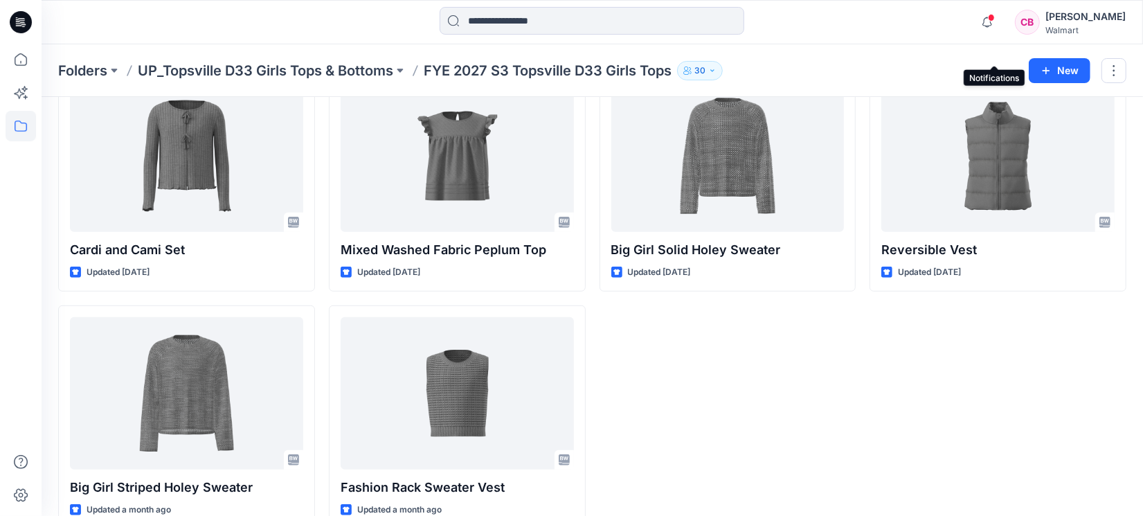
scroll to position [589, 0]
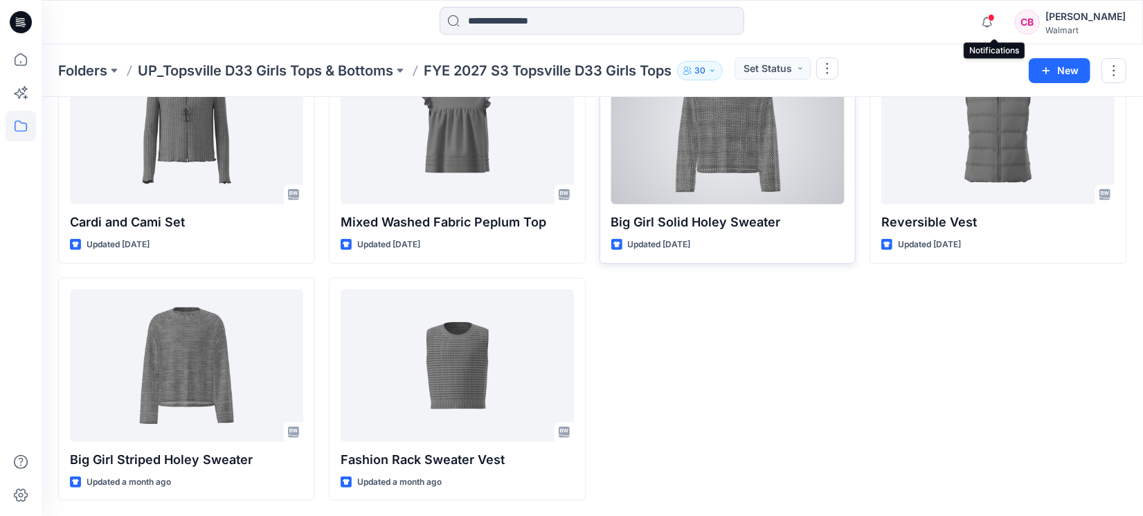
click at [716, 145] on div at bounding box center [727, 128] width 233 height 152
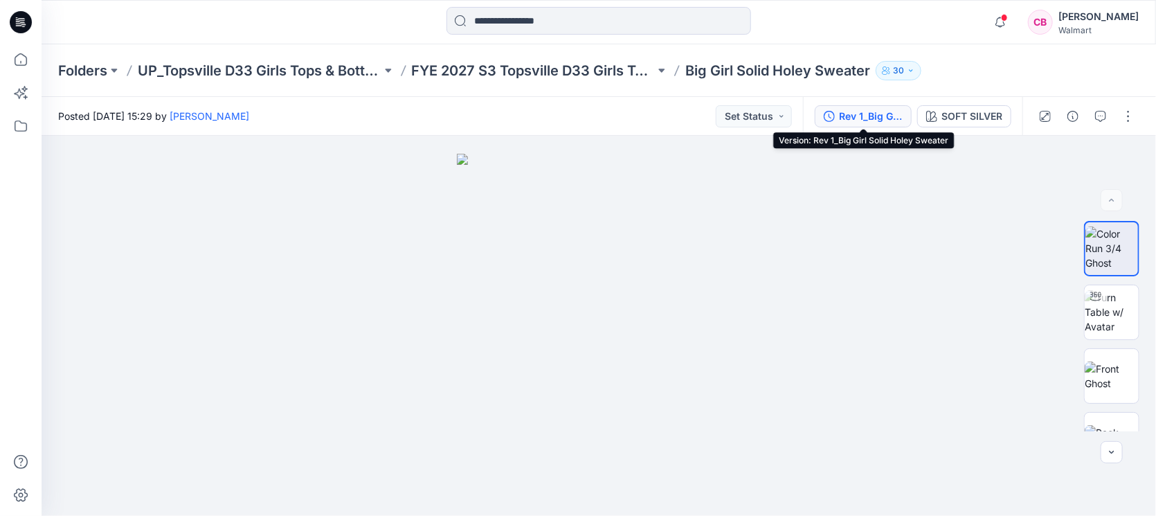
click at [867, 116] on div "Rev 1_Big Girl Solid Holey Sweater" at bounding box center [871, 116] width 64 height 15
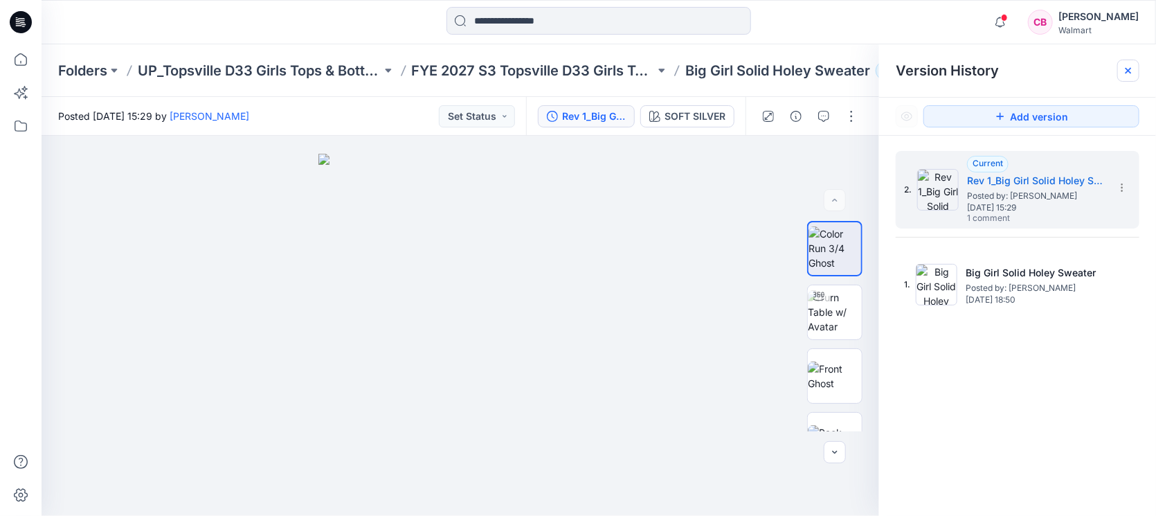
click at [1124, 75] on icon at bounding box center [1128, 70] width 11 height 11
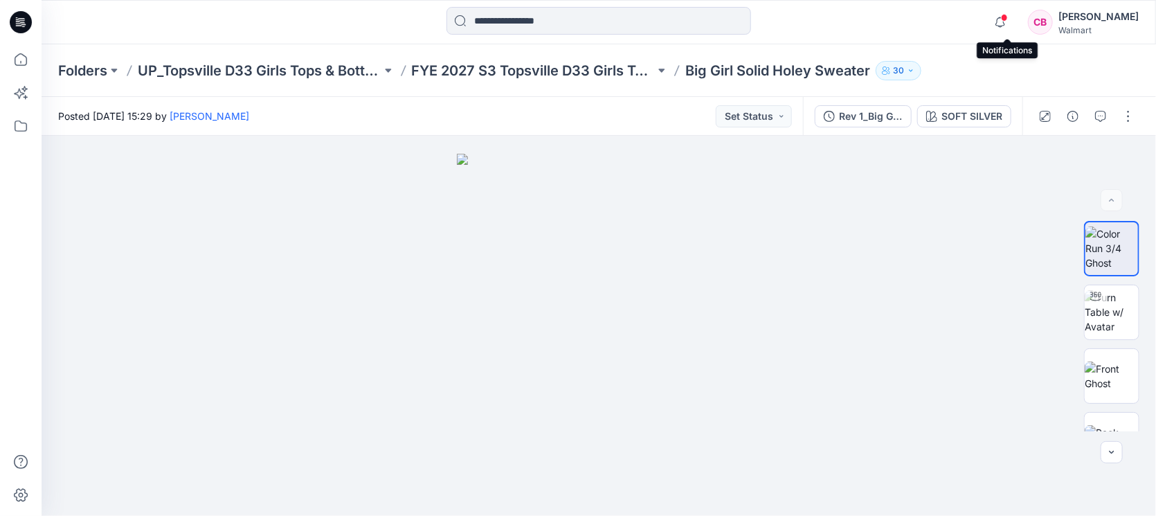
click at [1008, 18] on span at bounding box center [1004, 18] width 7 height 8
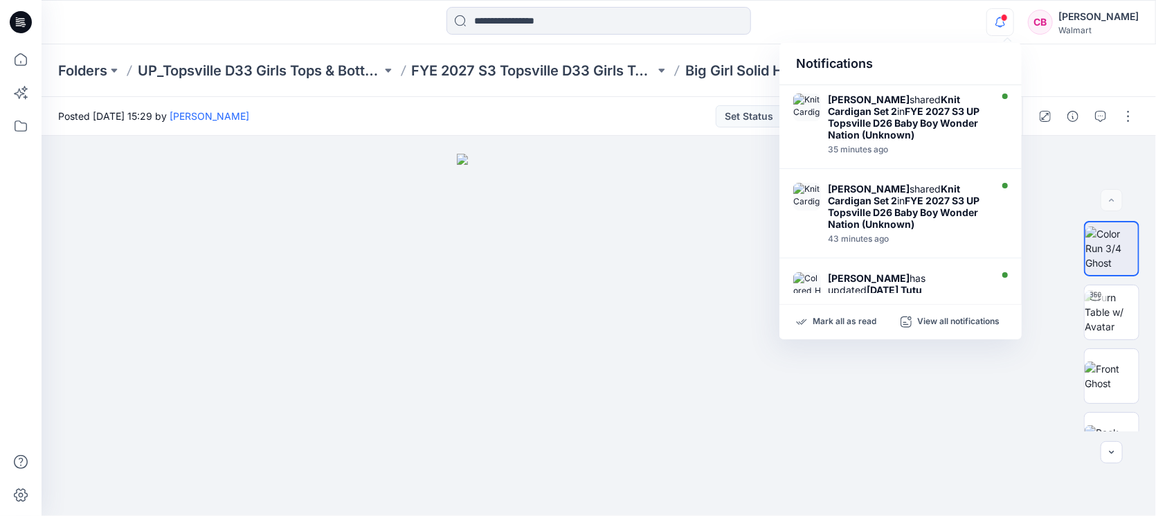
click at [1008, 18] on span at bounding box center [1004, 18] width 7 height 8
